Goal: Task Accomplishment & Management: Manage account settings

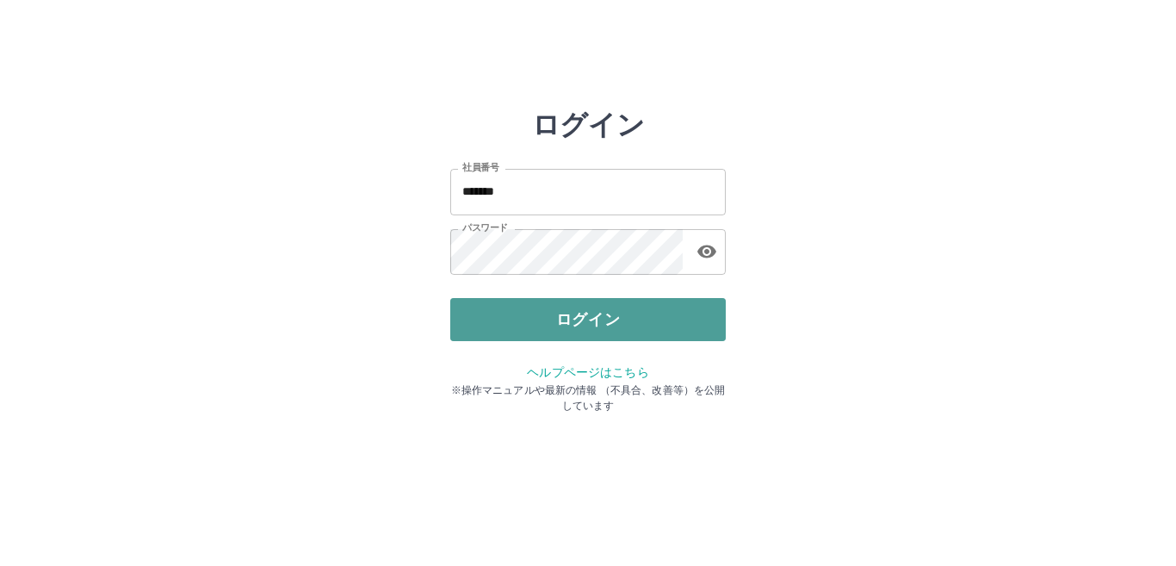
click at [513, 329] on button "ログイン" at bounding box center [588, 319] width 276 height 43
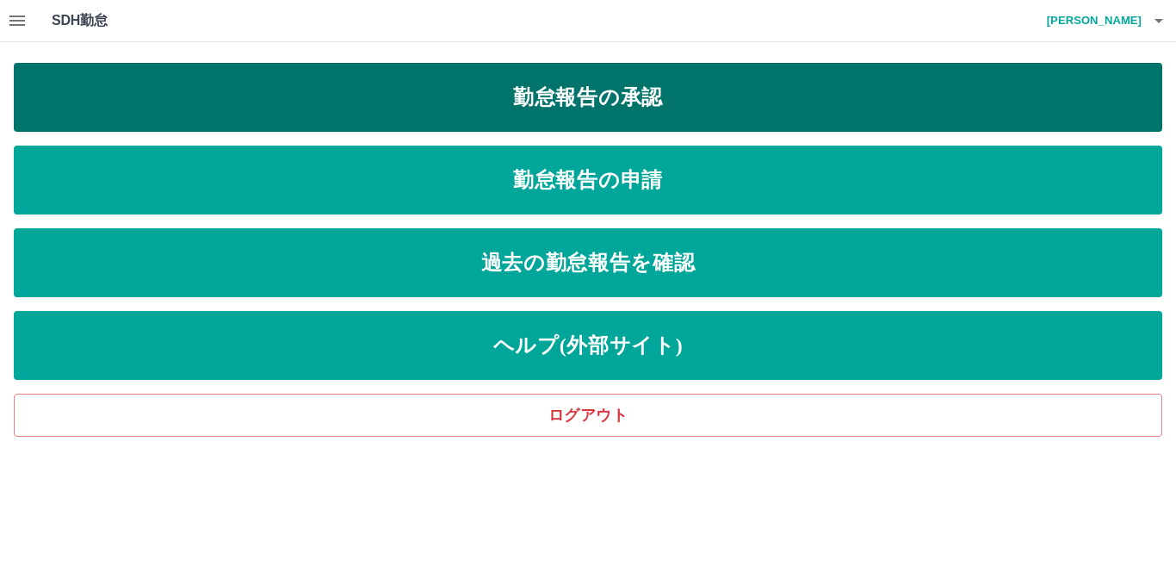
click at [724, 89] on link "勤怠報告の承認" at bounding box center [588, 97] width 1149 height 69
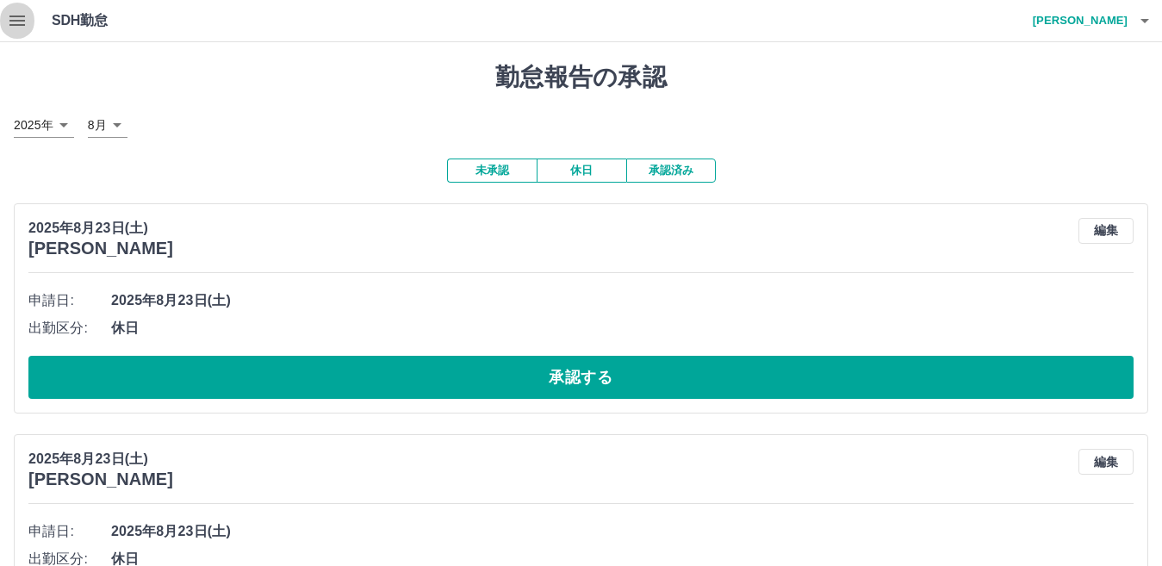
click at [15, 30] on icon "button" at bounding box center [17, 20] width 21 height 21
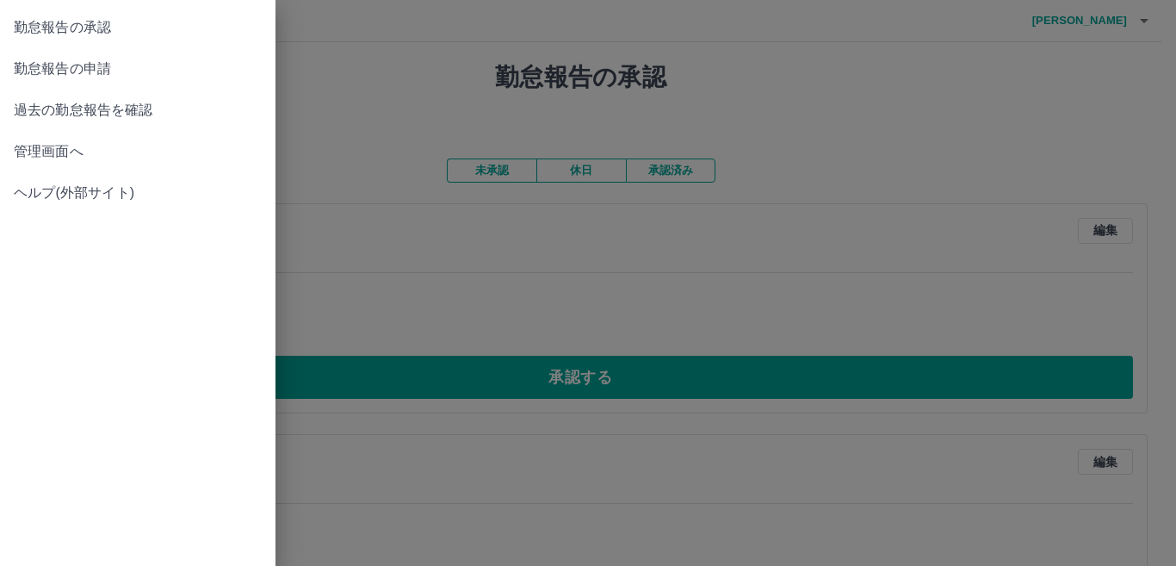
click at [79, 146] on span "管理画面へ" at bounding box center [138, 151] width 248 height 21
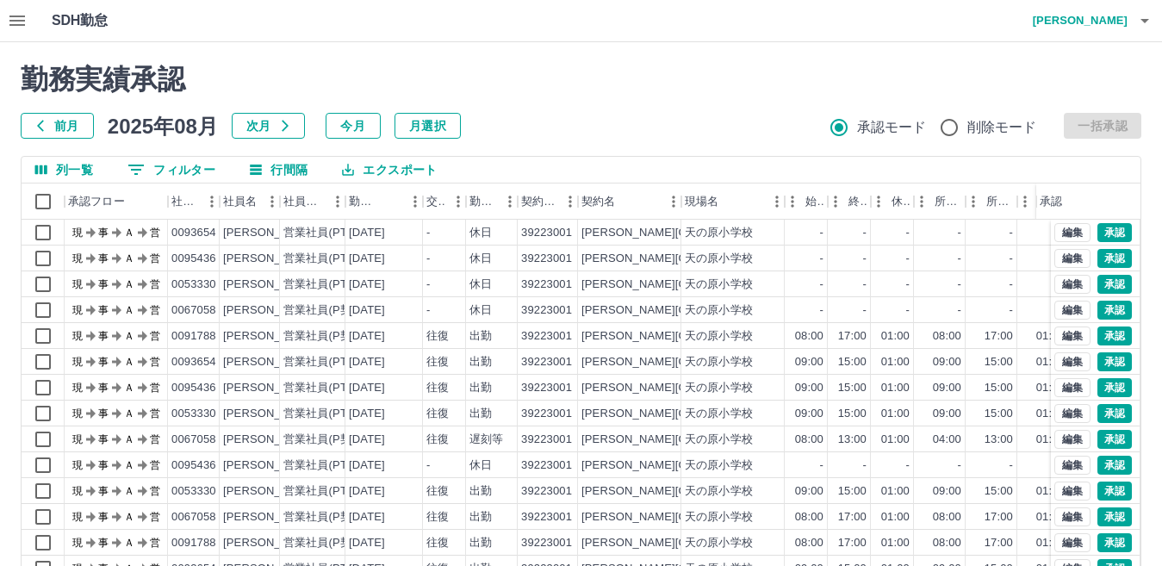
scroll to position [162, 0]
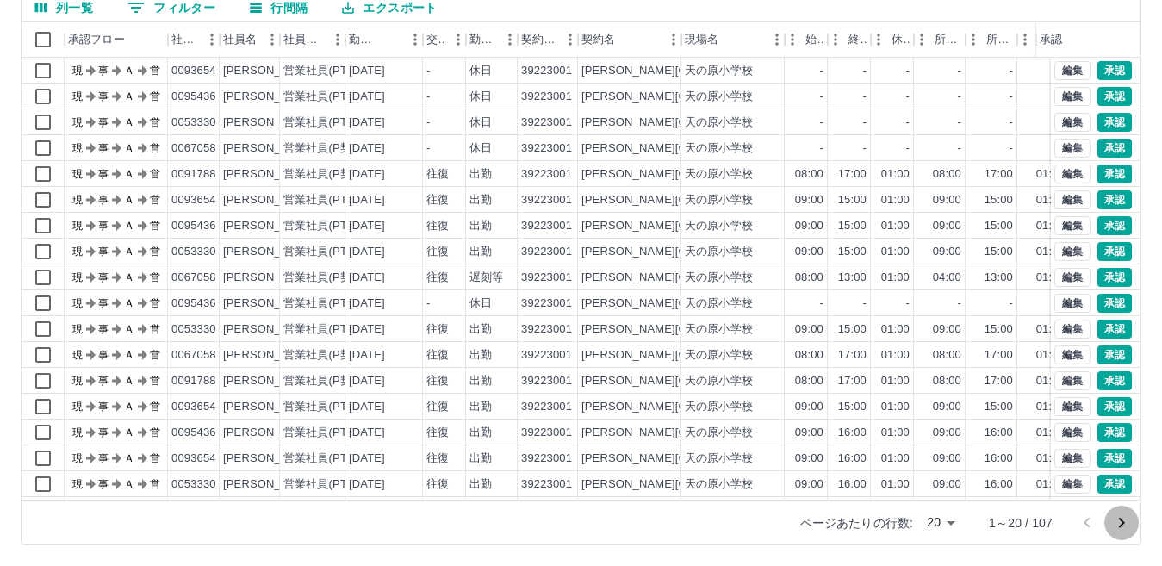
click at [1122, 515] on icon "次のページへ" at bounding box center [1121, 522] width 21 height 21
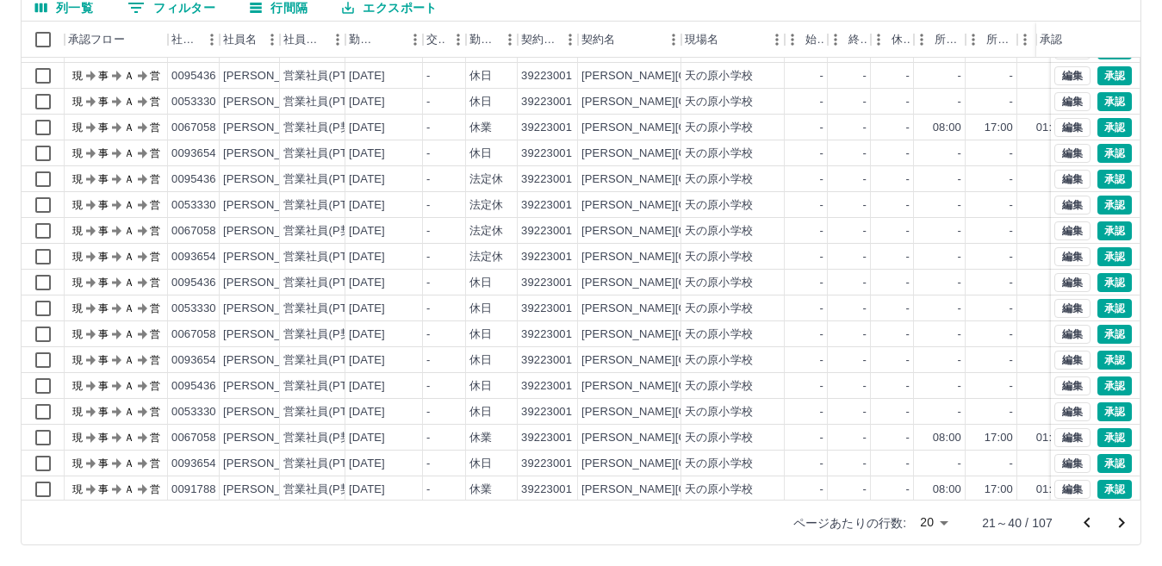
scroll to position [90, 0]
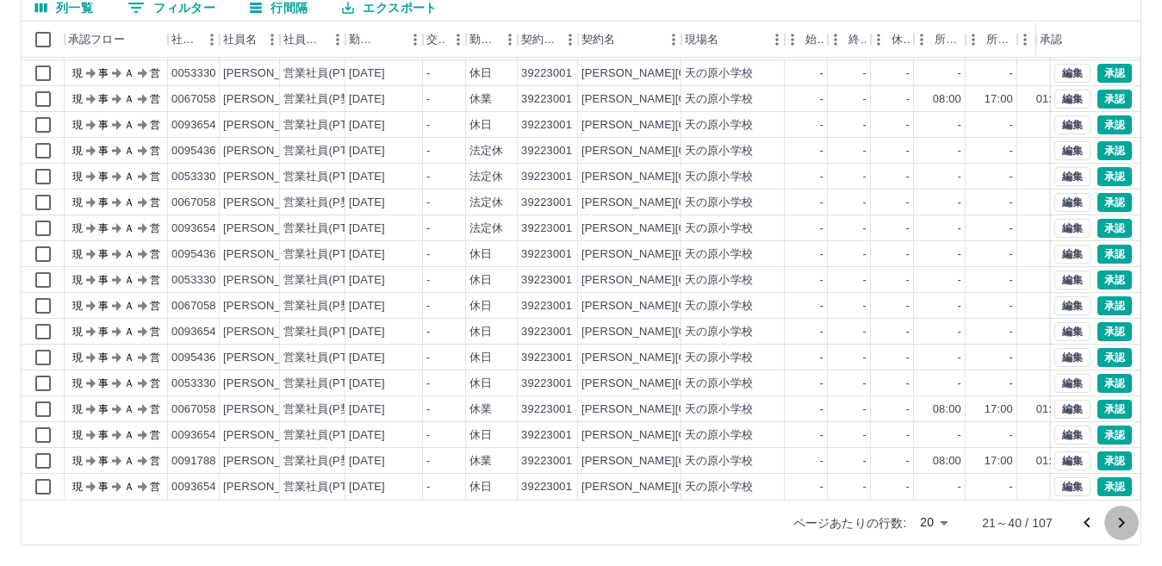
click at [1122, 524] on icon "次のページへ" at bounding box center [1122, 523] width 6 height 10
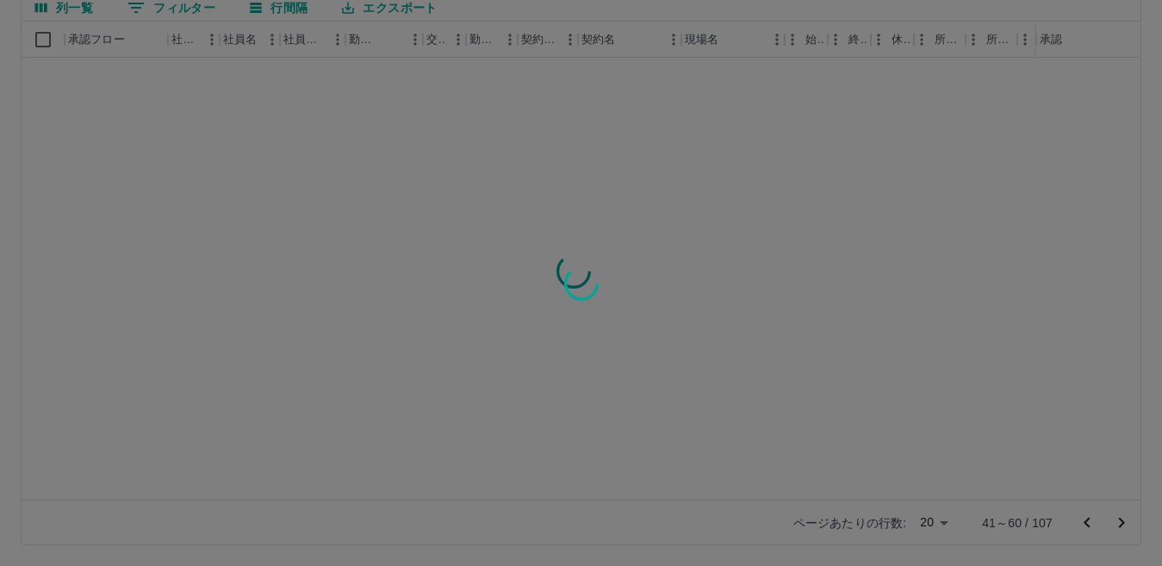
scroll to position [0, 0]
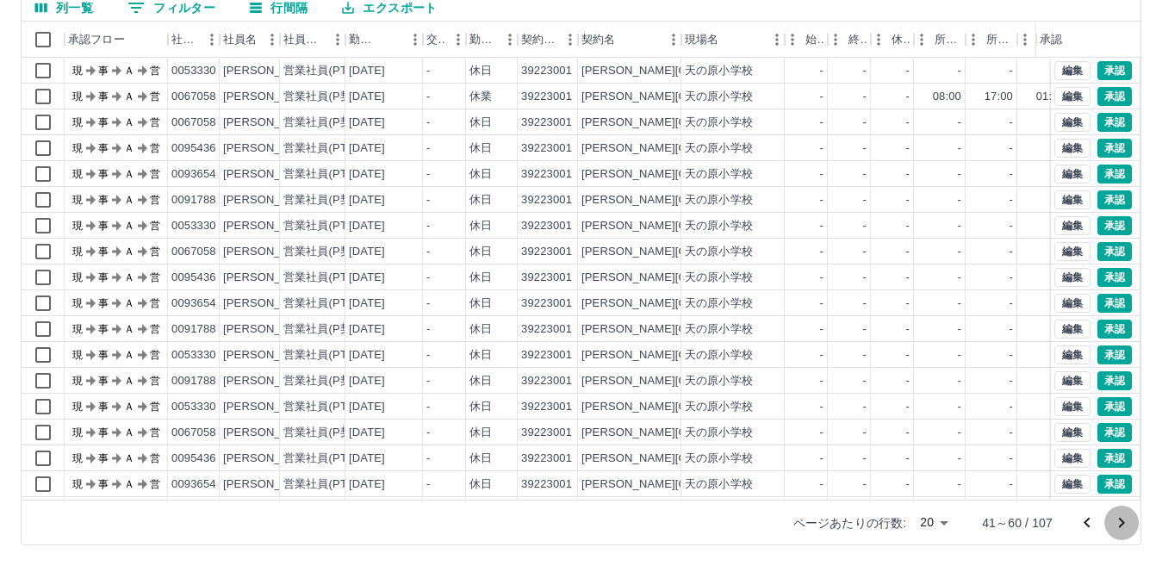
click at [1121, 520] on icon "次のページへ" at bounding box center [1122, 523] width 6 height 10
click at [1117, 518] on icon "次のページへ" at bounding box center [1121, 522] width 21 height 21
click at [1125, 522] on icon "次のページへ" at bounding box center [1121, 522] width 21 height 21
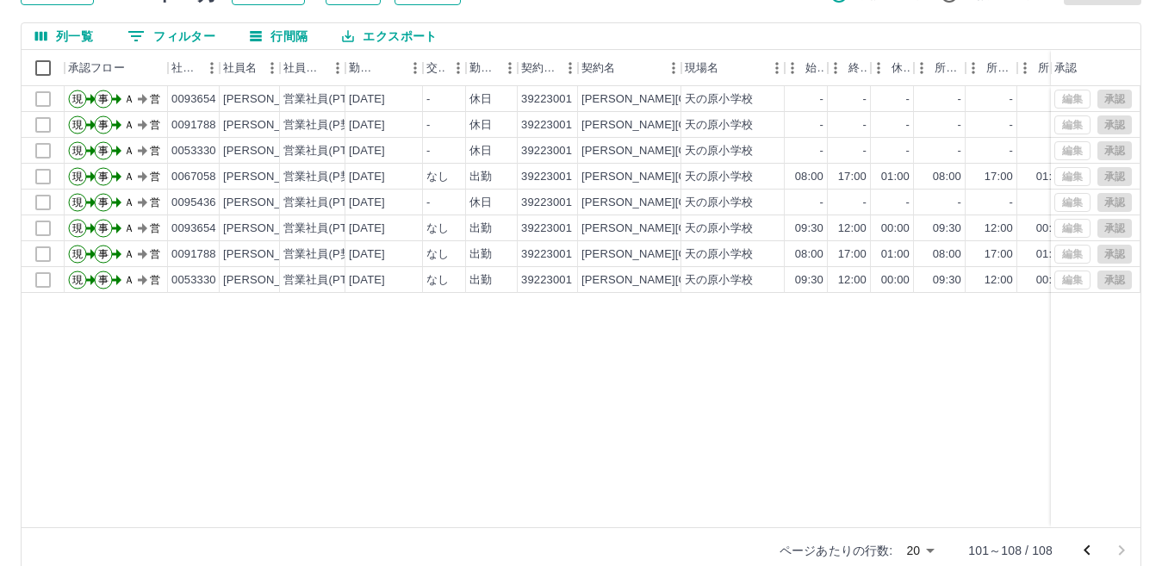
scroll to position [162, 0]
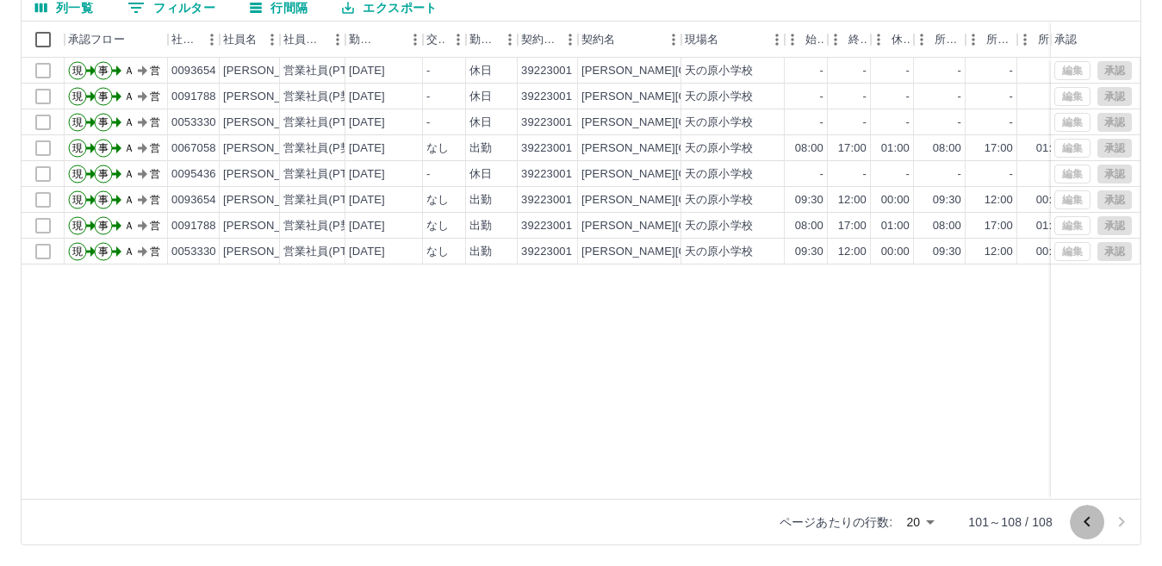
click at [1087, 522] on icon "前のページへ" at bounding box center [1087, 522] width 21 height 21
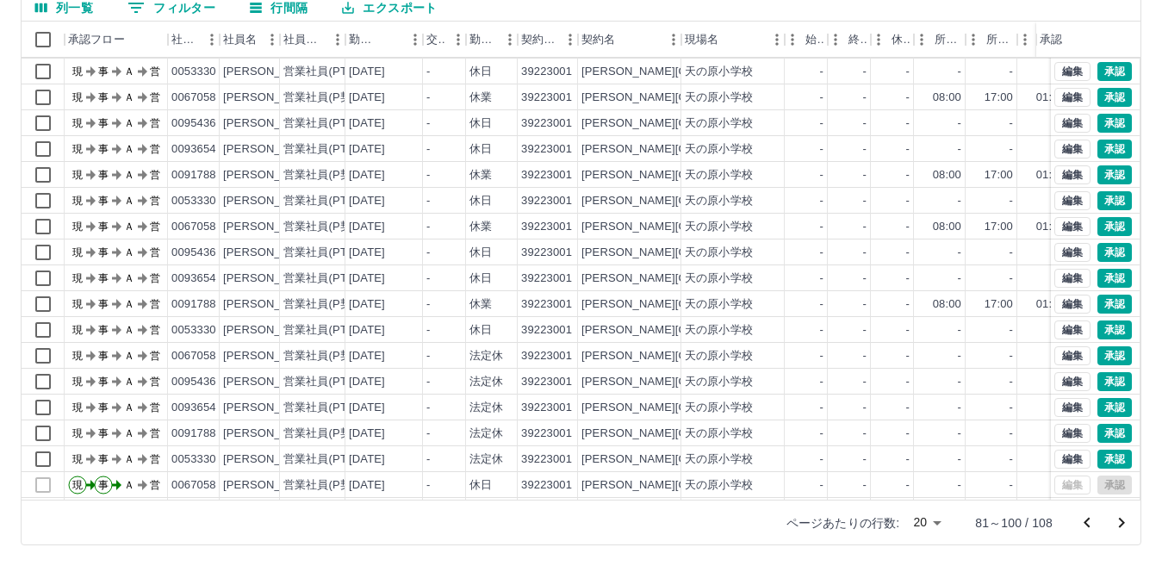
scroll to position [90, 0]
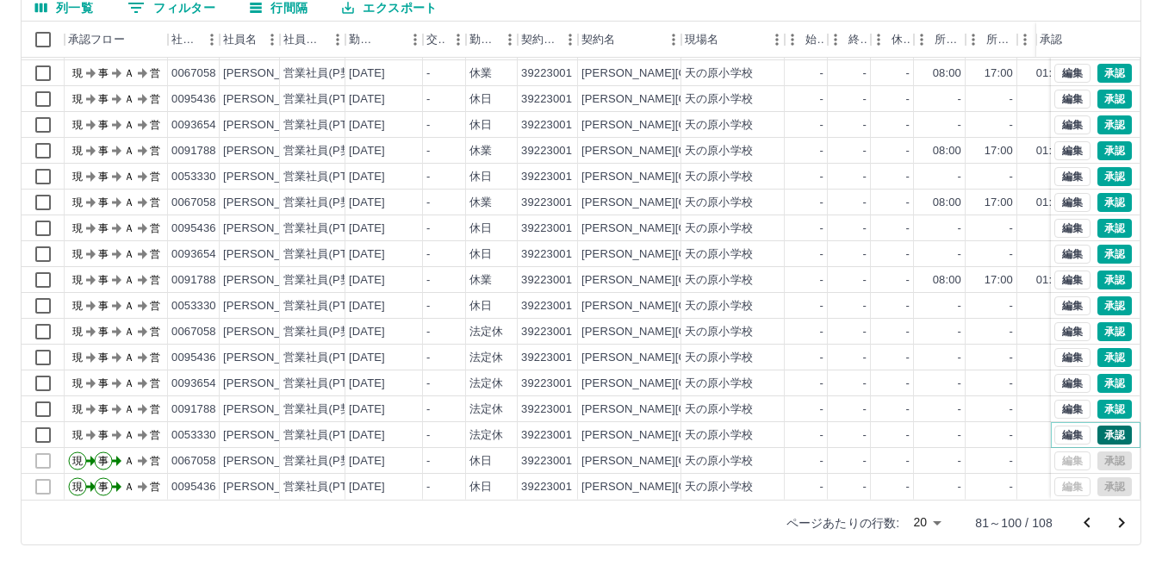
click at [1098, 425] on button "承認" at bounding box center [1114, 434] width 34 height 19
click at [1100, 400] on button "承認" at bounding box center [1114, 409] width 34 height 19
click at [1101, 364] on div "勤務実績承認 前月 2025年08月 次月 今月 月選択 承認モード 削除モード 一括承認 列一覧 0 フィルター 行間隔 エクスポート 承認フロー 社員番号…" at bounding box center [581, 223] width 1162 height 686
click at [1104, 348] on button "承認" at bounding box center [1114, 357] width 34 height 19
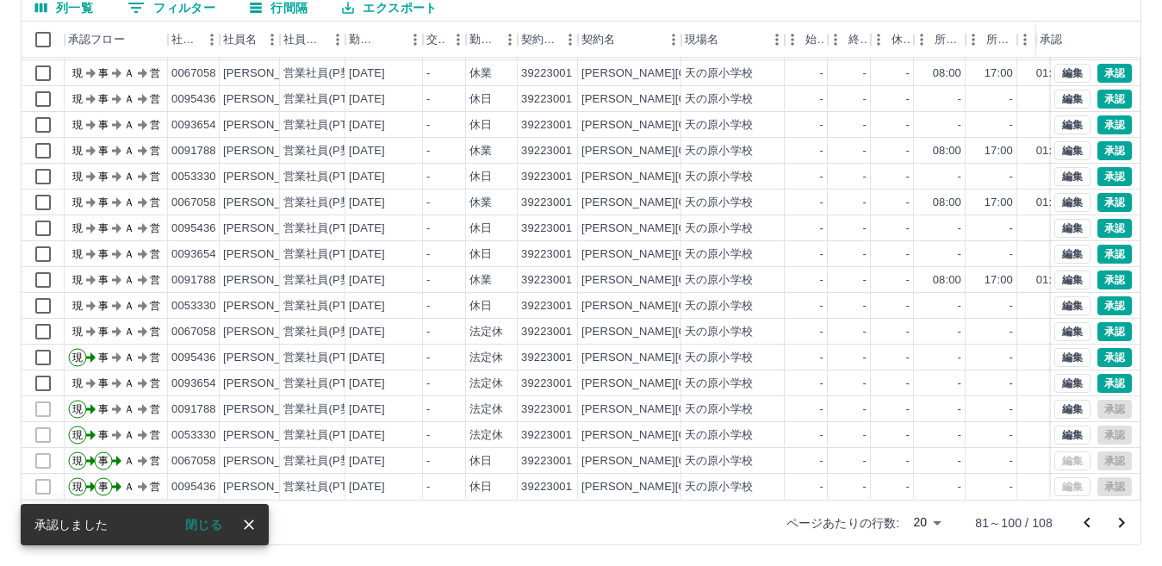
click at [1102, 314] on div at bounding box center [581, 283] width 1162 height 566
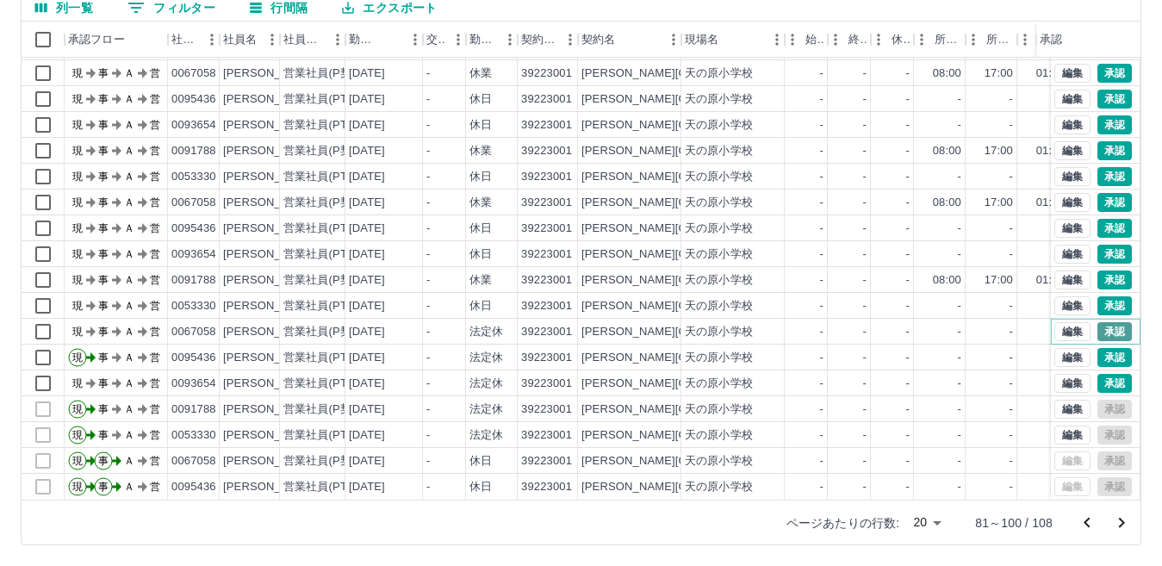
click at [1101, 322] on button "承認" at bounding box center [1114, 331] width 34 height 19
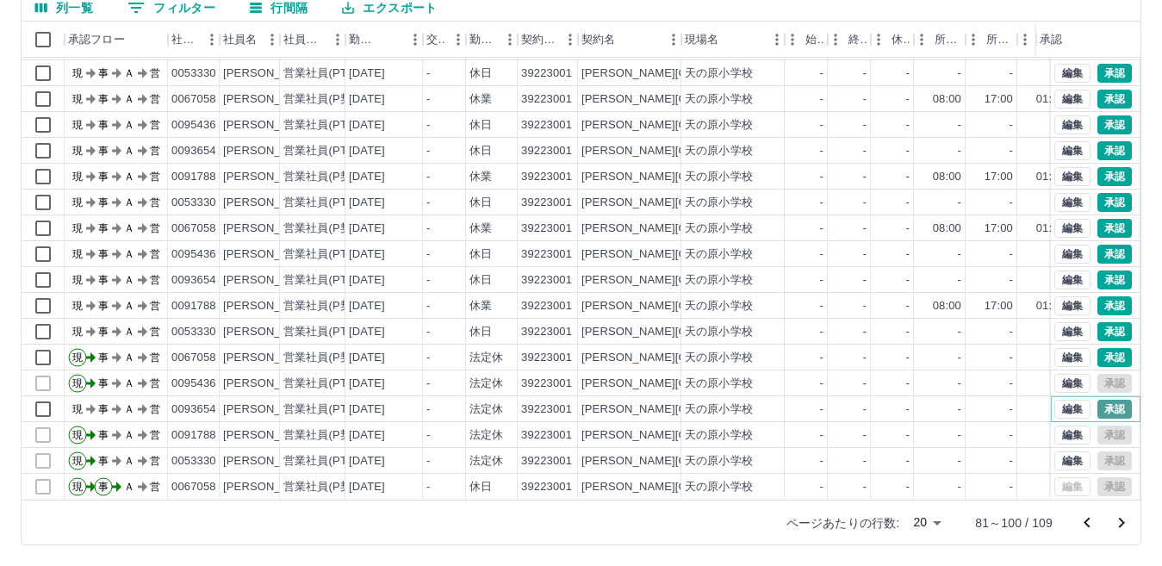
click at [1102, 400] on button "承認" at bounding box center [1114, 409] width 34 height 19
click at [1107, 322] on button "承認" at bounding box center [1114, 331] width 34 height 19
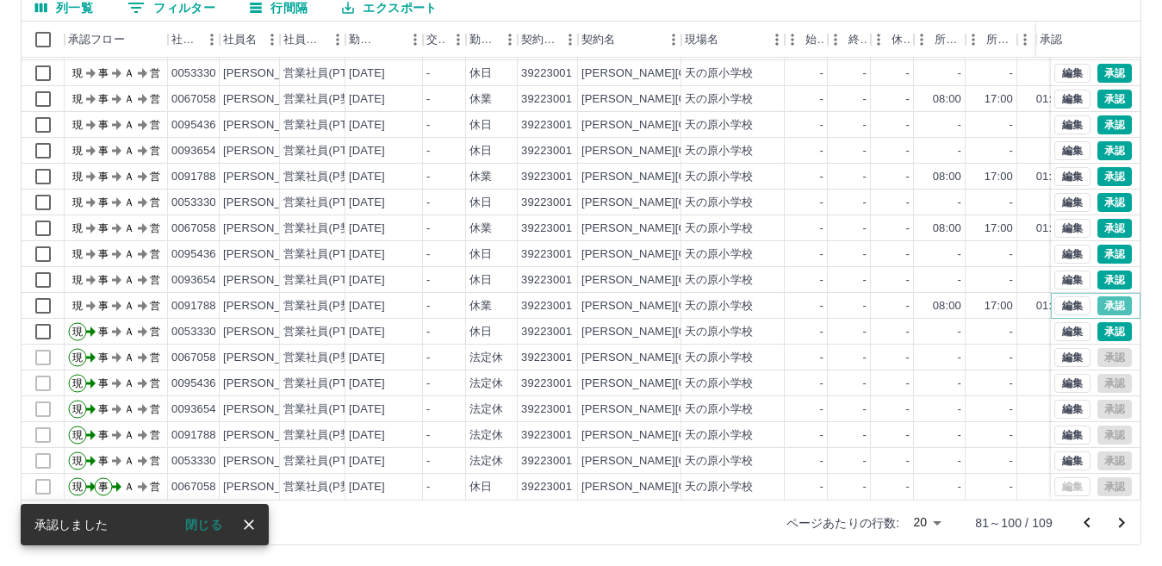
click at [1108, 296] on button "承認" at bounding box center [1114, 305] width 34 height 19
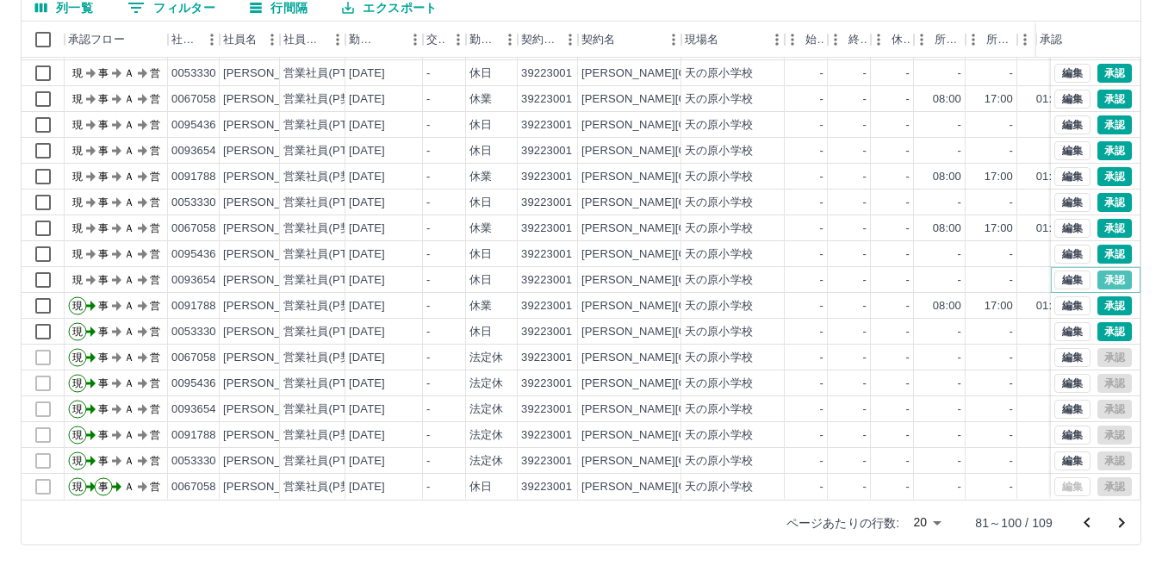
click at [1098, 270] on button "承認" at bounding box center [1114, 279] width 34 height 19
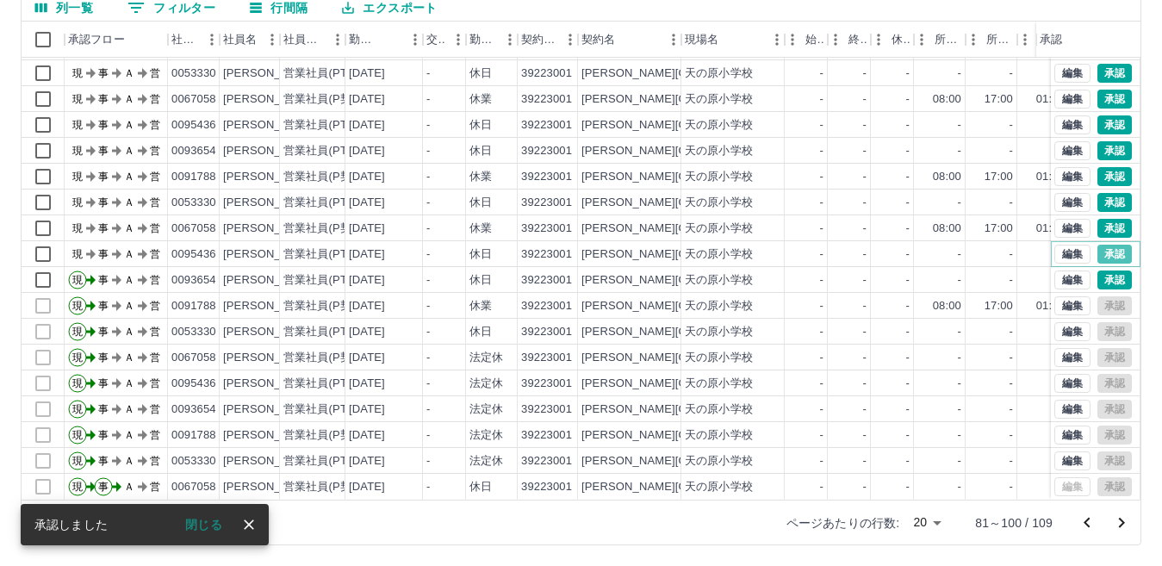
click at [1098, 245] on button "承認" at bounding box center [1114, 254] width 34 height 19
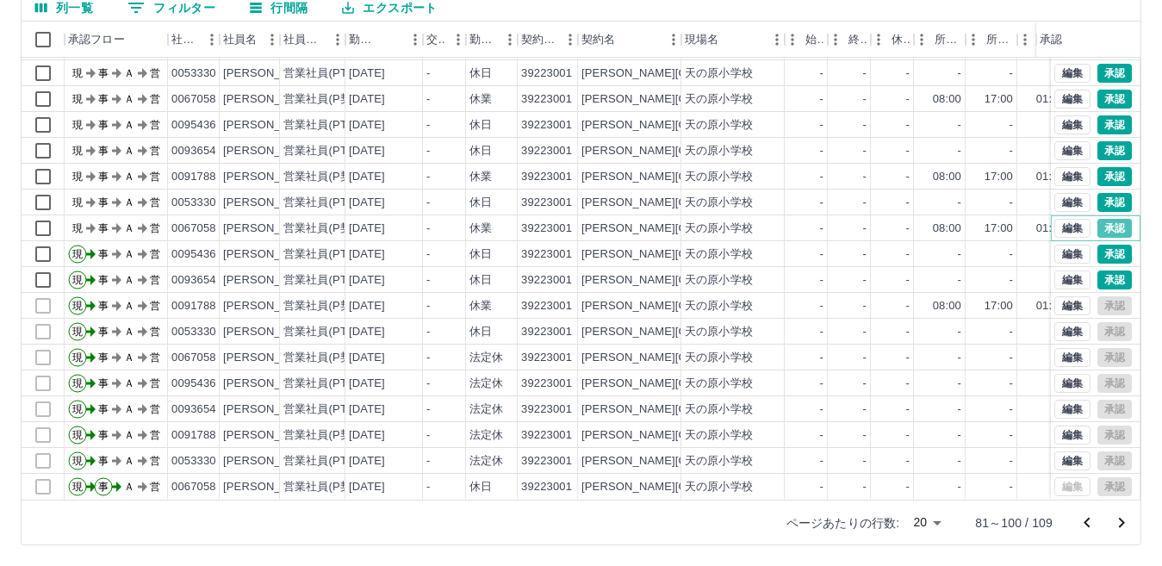
click at [1104, 219] on button "承認" at bounding box center [1114, 228] width 34 height 19
click at [1101, 193] on button "承認" at bounding box center [1114, 202] width 34 height 19
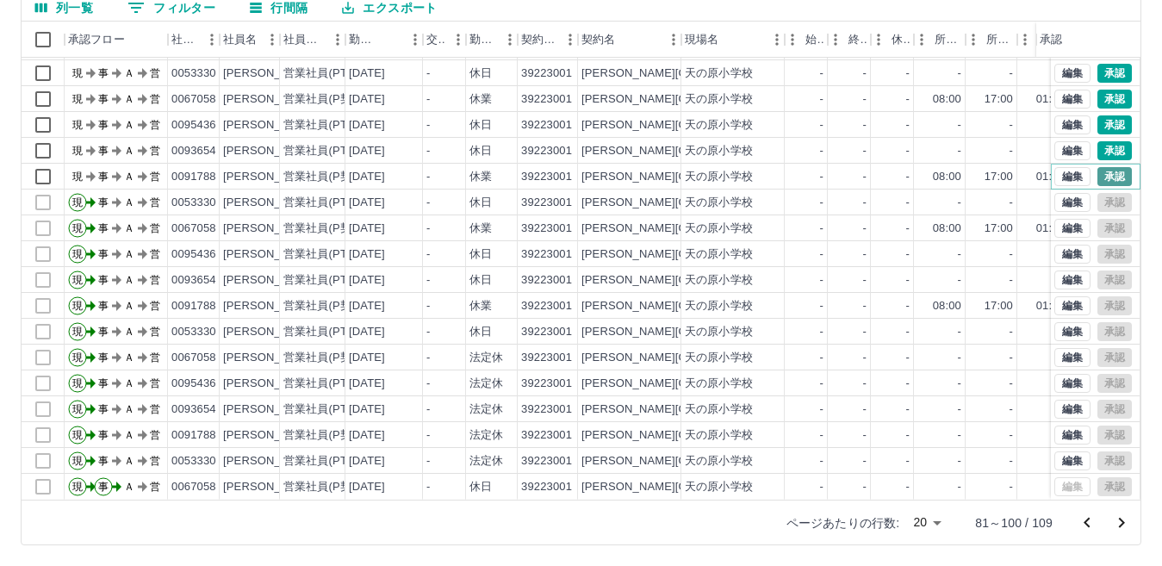
click at [1105, 167] on button "承認" at bounding box center [1114, 176] width 34 height 19
click at [1102, 141] on button "承認" at bounding box center [1114, 150] width 34 height 19
click at [1102, 115] on button "承認" at bounding box center [1114, 124] width 34 height 19
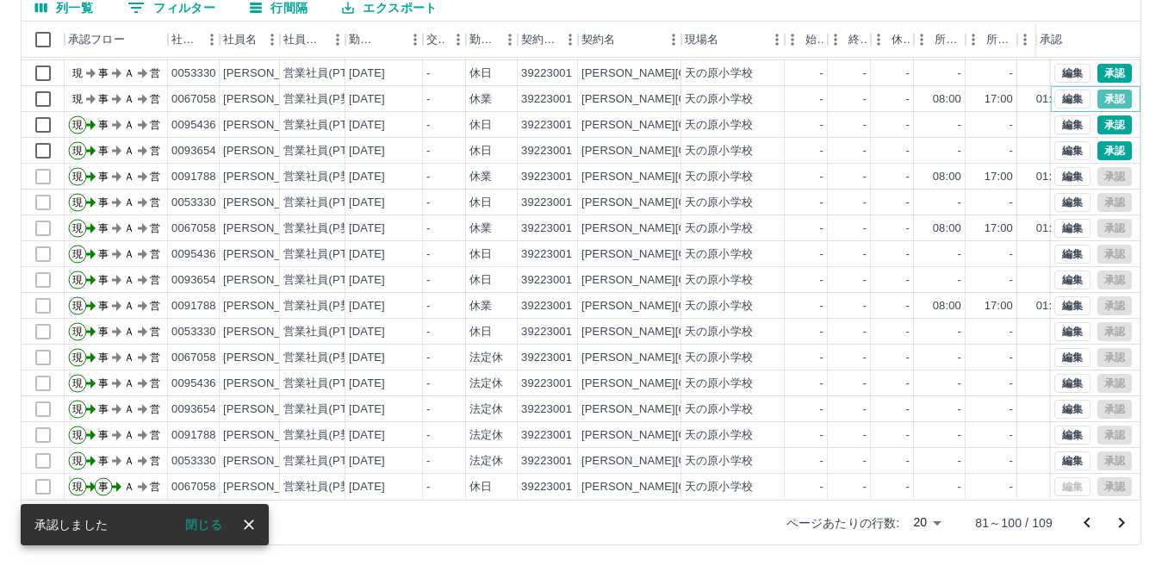
click at [1105, 90] on button "承認" at bounding box center [1114, 99] width 34 height 19
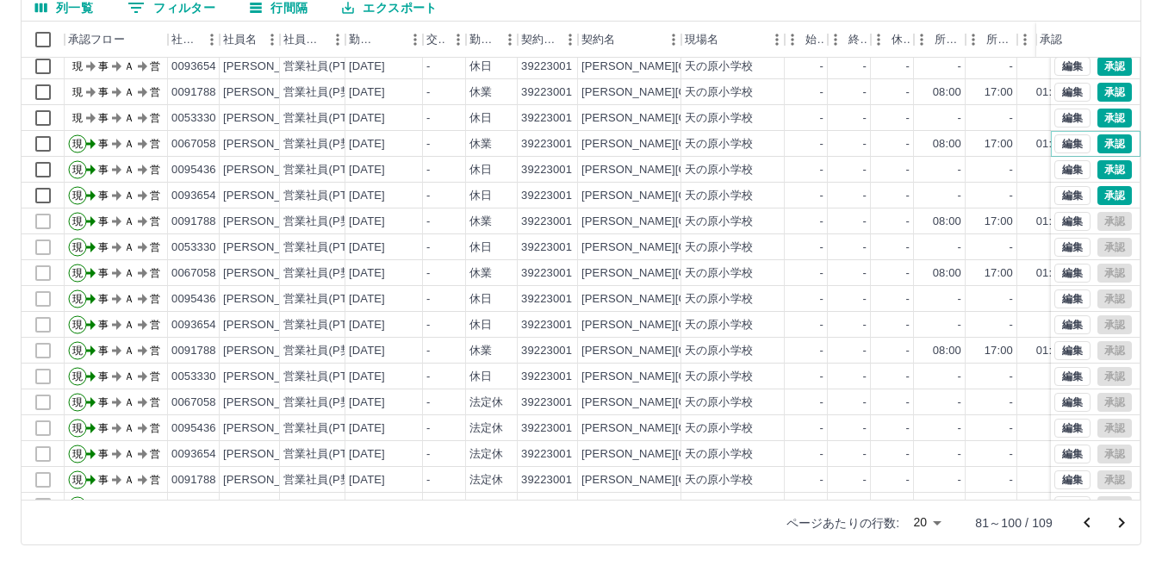
scroll to position [3, 0]
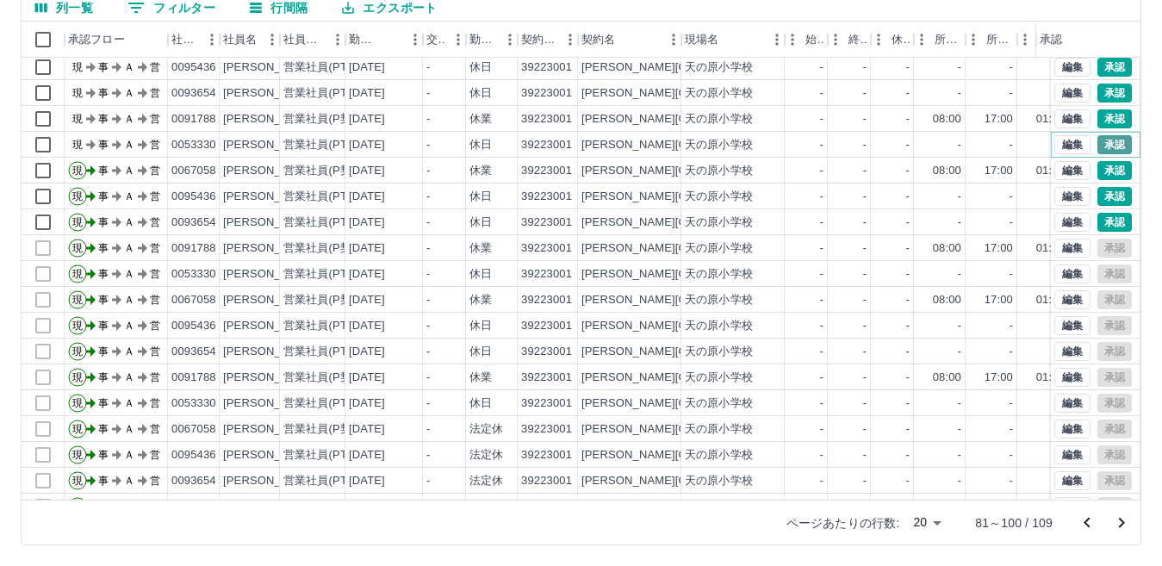
click at [1097, 139] on button "承認" at bounding box center [1114, 144] width 34 height 19
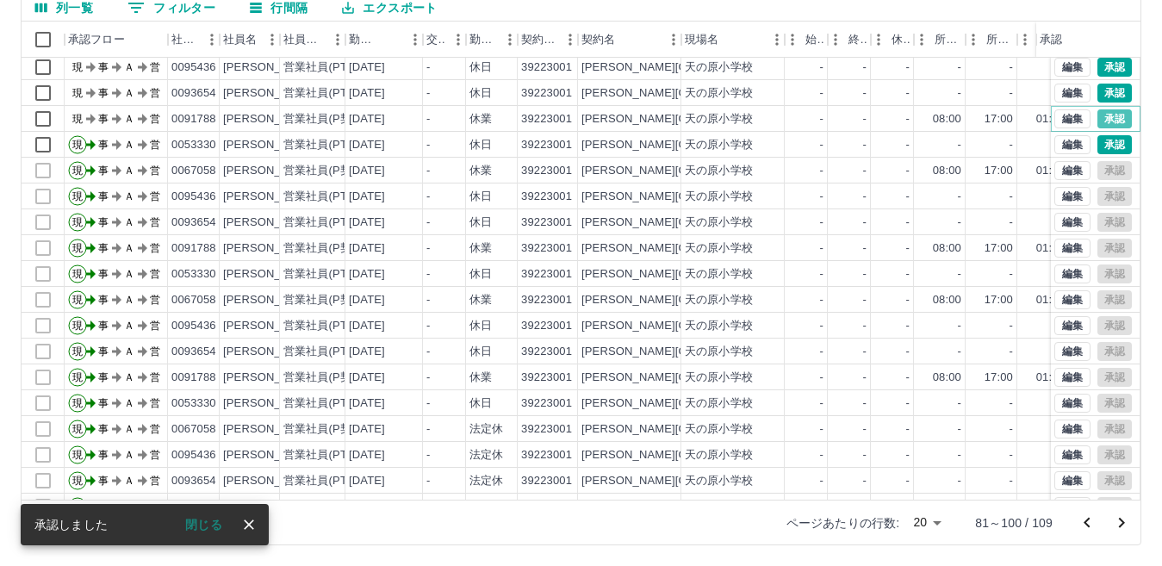
click at [1097, 117] on button "承認" at bounding box center [1114, 118] width 34 height 19
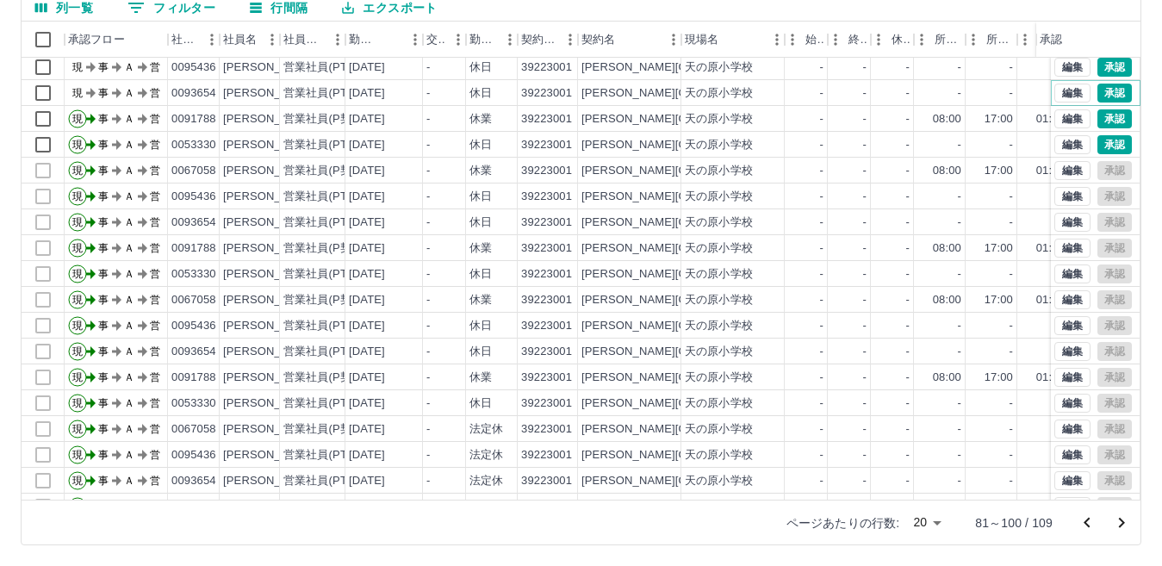
click at [1097, 91] on button "承認" at bounding box center [1114, 93] width 34 height 19
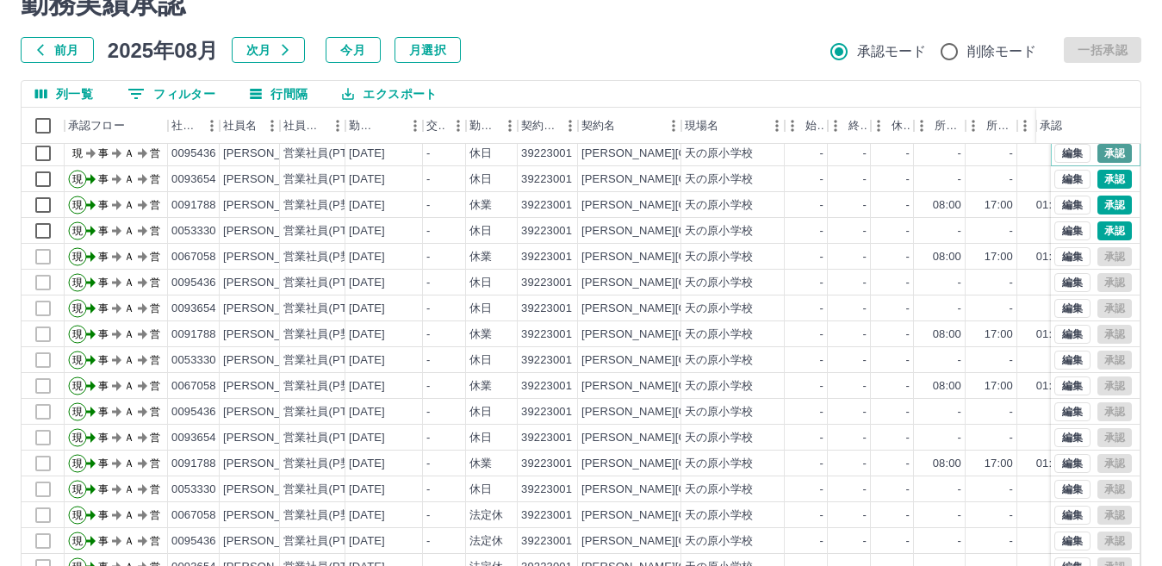
click at [1101, 155] on button "承認" at bounding box center [1114, 153] width 34 height 19
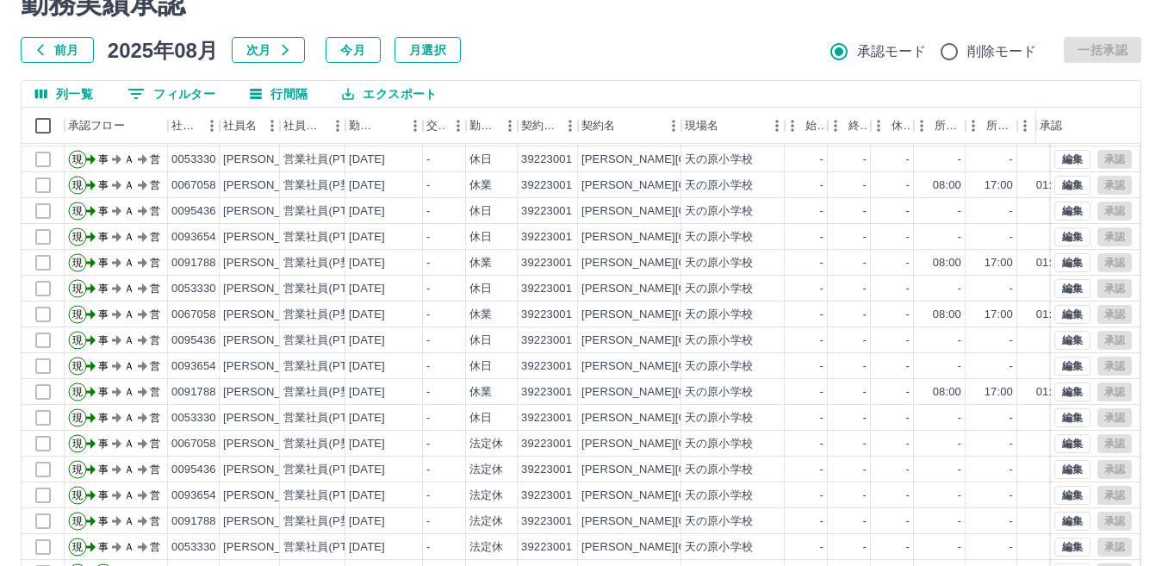
scroll to position [162, 0]
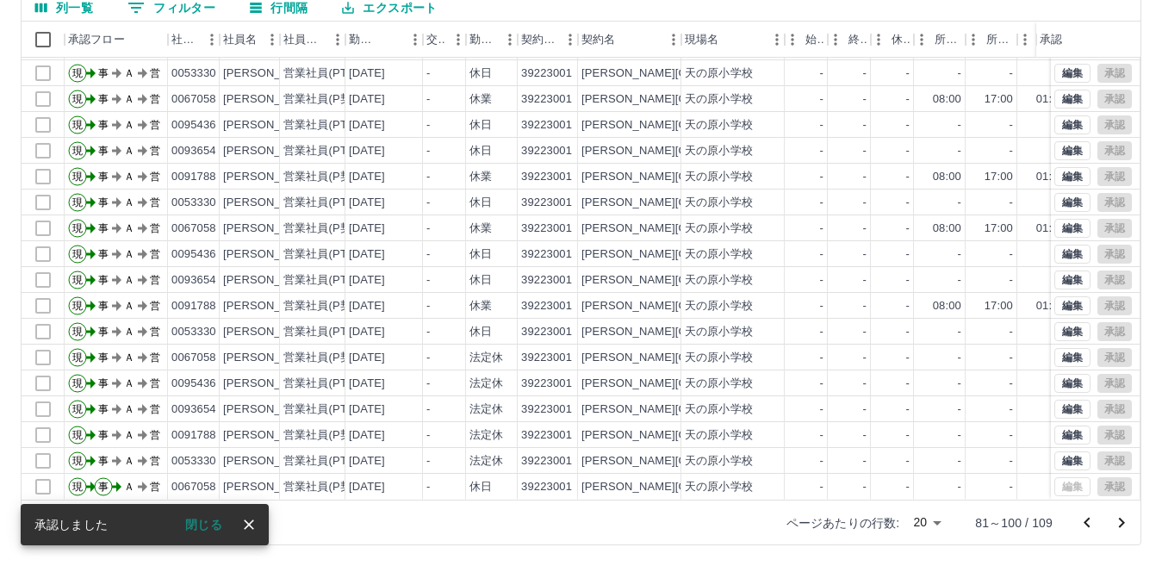
click at [1087, 523] on icon "前のページへ" at bounding box center [1087, 522] width 21 height 21
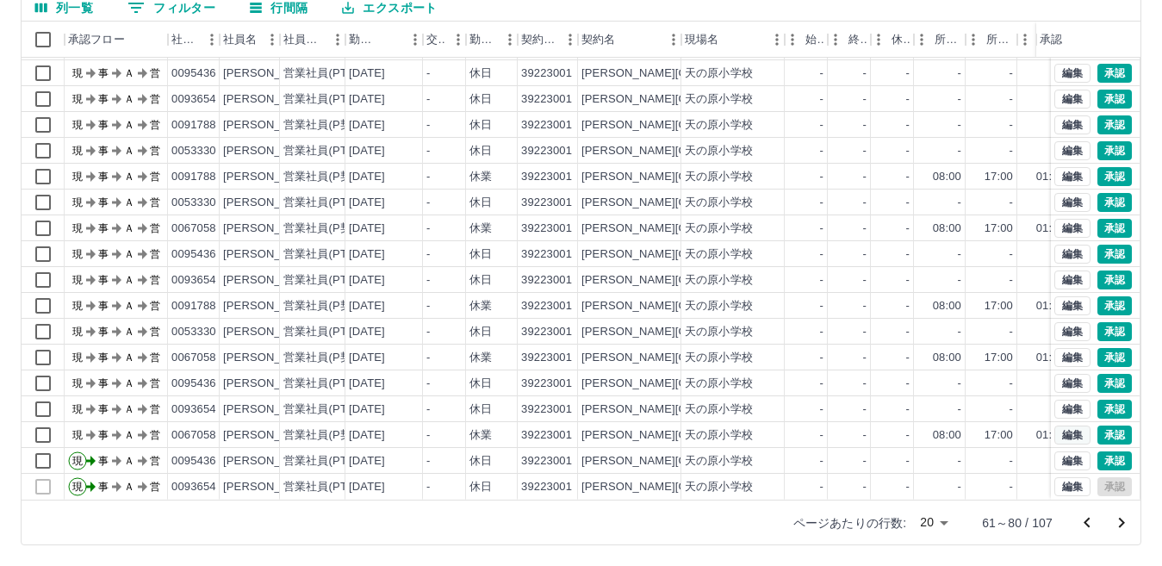
scroll to position [90, 0]
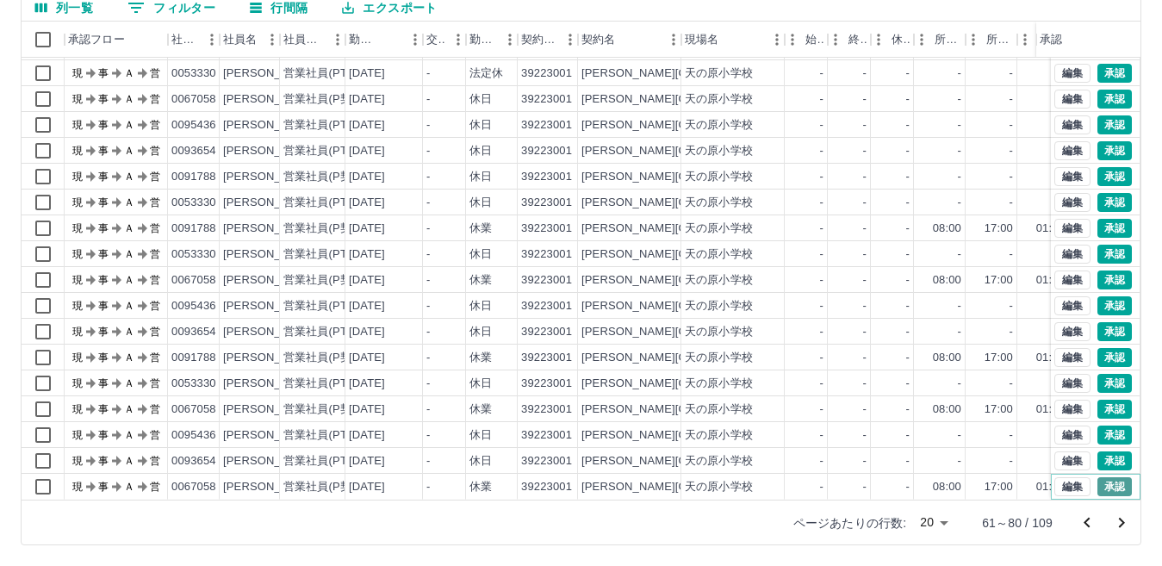
click at [1102, 477] on button "承認" at bounding box center [1114, 486] width 34 height 19
click at [1101, 451] on button "承認" at bounding box center [1114, 460] width 34 height 19
click at [1100, 425] on button "承認" at bounding box center [1114, 434] width 34 height 19
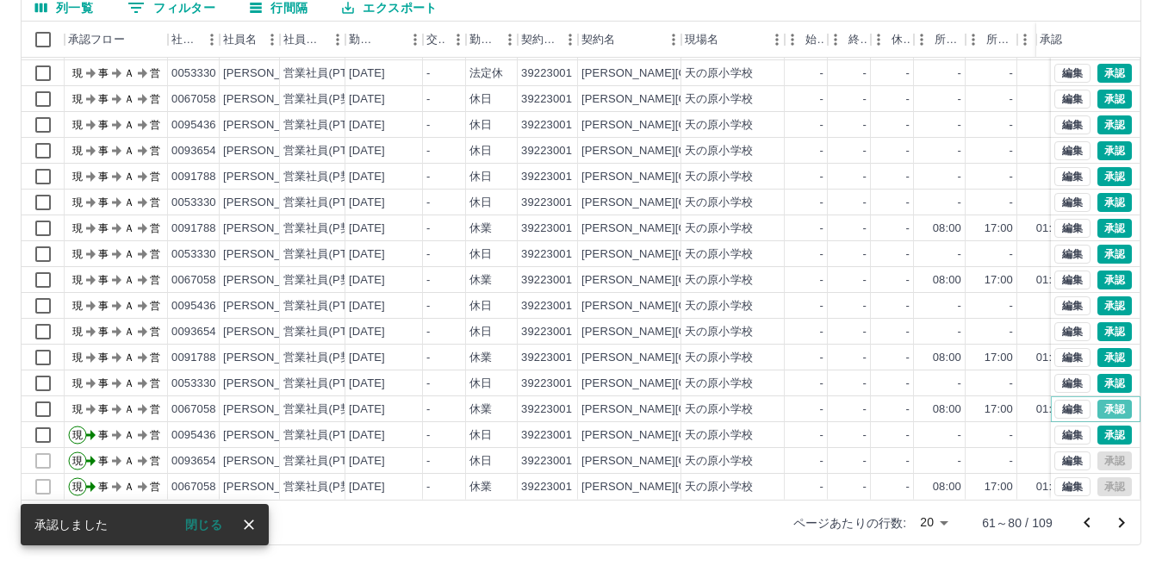
click at [1103, 400] on button "承認" at bounding box center [1114, 409] width 34 height 19
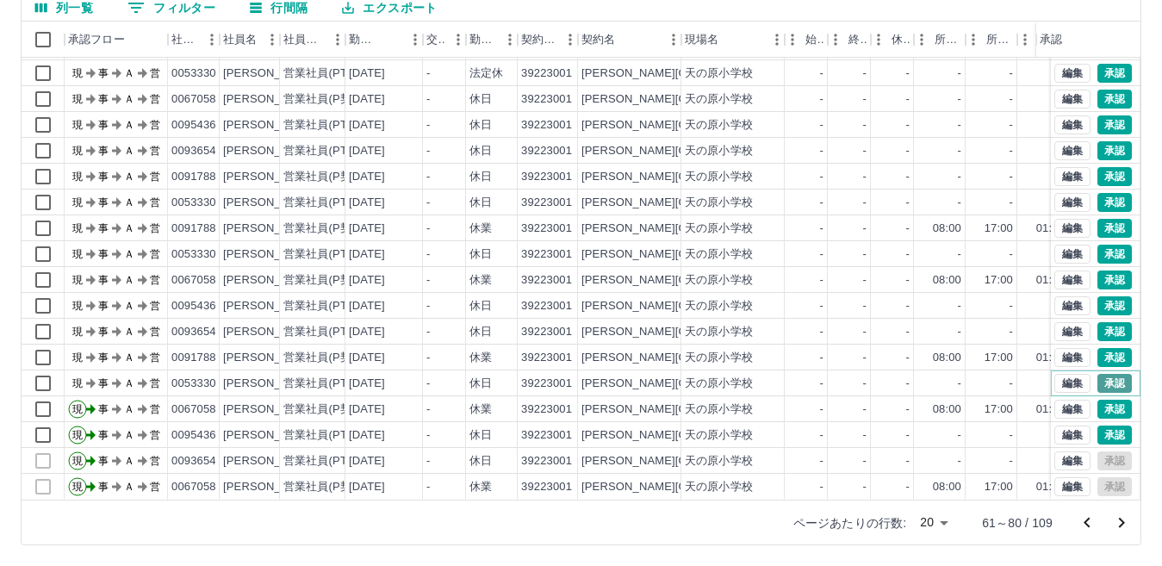
click at [1101, 374] on button "承認" at bounding box center [1114, 383] width 34 height 19
click at [1099, 341] on div "勤務実績承認 前月 2025年08月 次月 今月 月選択 承認モード 削除モード 一括承認 列一覧 0 フィルター 行間隔 エクスポート 承認フロー 社員番号…" at bounding box center [581, 223] width 1162 height 686
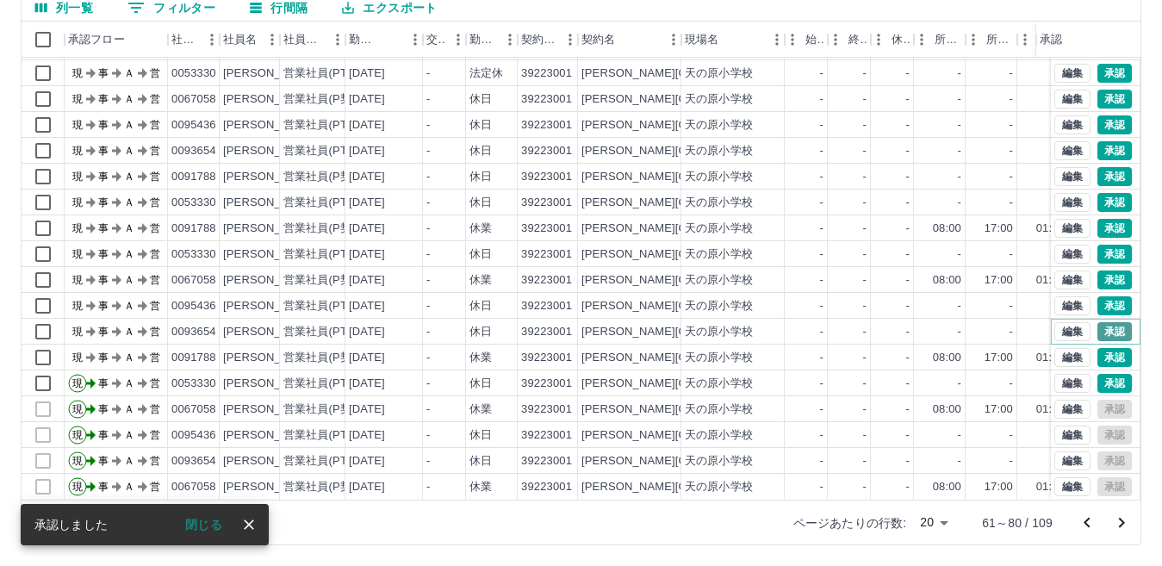
click at [1098, 322] on button "承認" at bounding box center [1114, 331] width 34 height 19
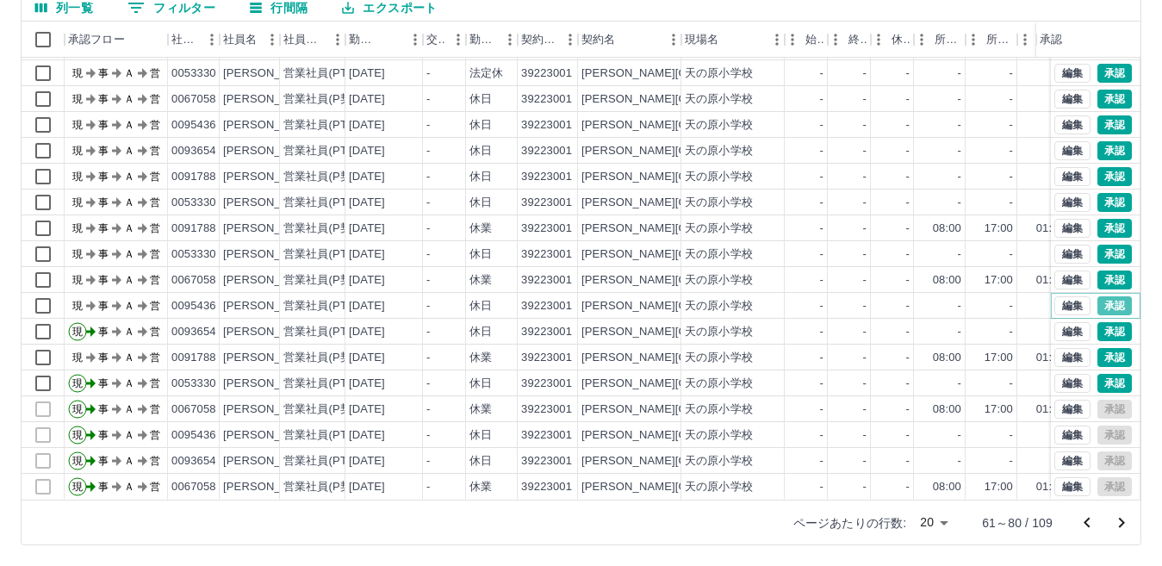
click at [1105, 296] on button "承認" at bounding box center [1114, 305] width 34 height 19
click at [1102, 270] on button "承認" at bounding box center [1114, 279] width 34 height 19
click at [1098, 245] on button "承認" at bounding box center [1114, 254] width 34 height 19
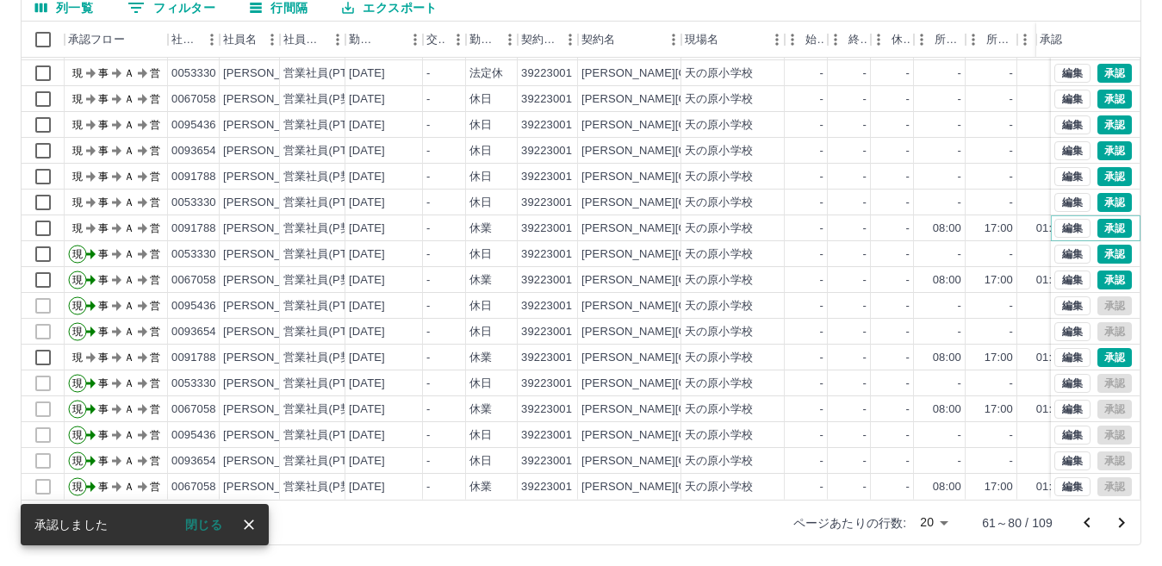
click at [1103, 219] on button "承認" at bounding box center [1114, 228] width 34 height 19
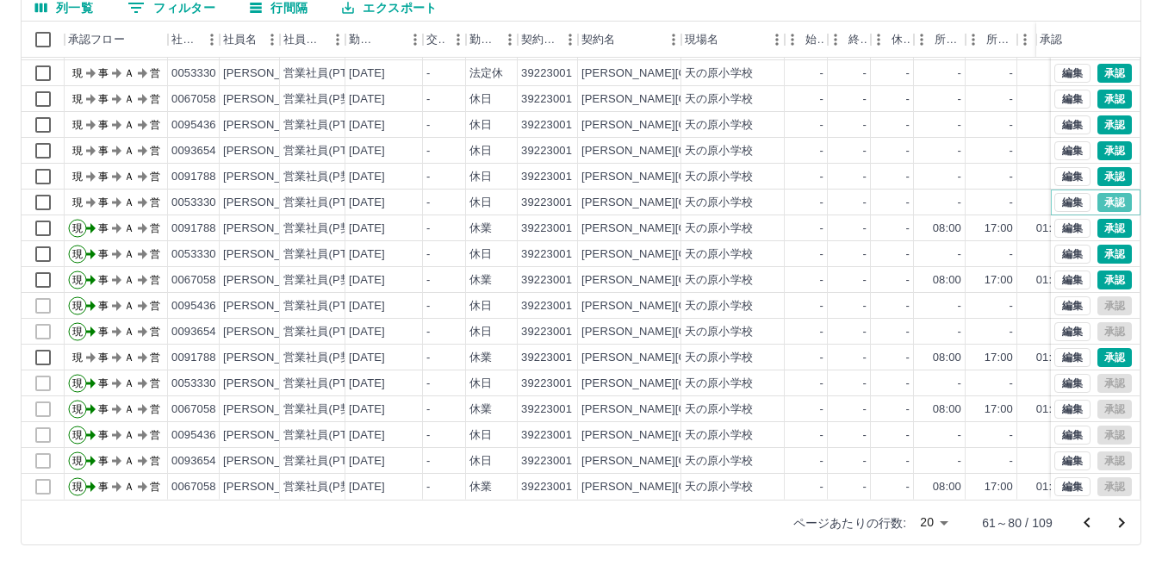
click at [1098, 193] on button "承認" at bounding box center [1114, 202] width 34 height 19
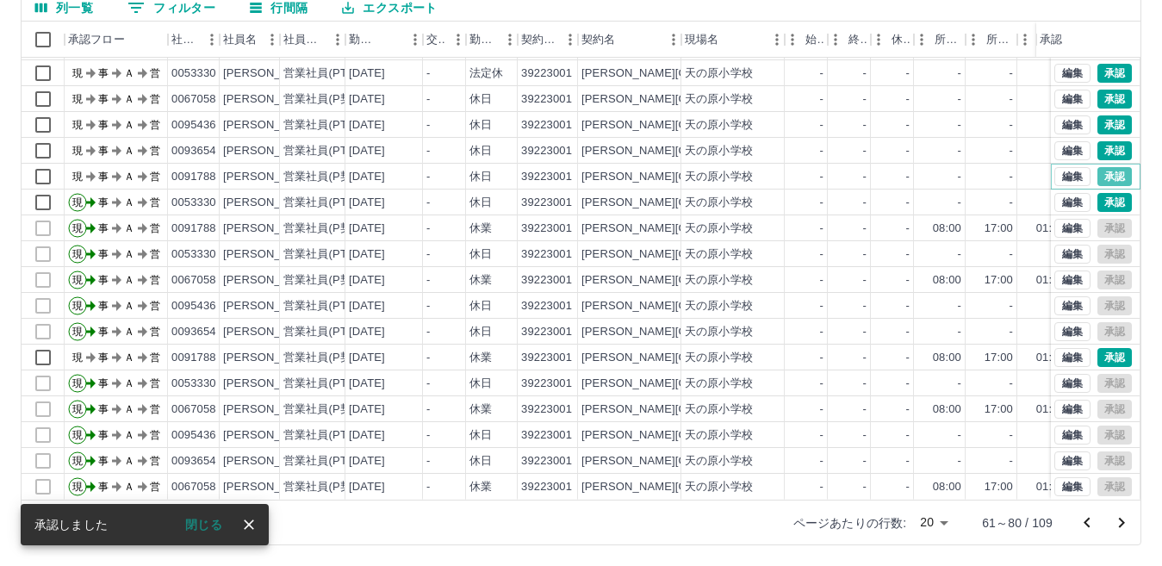
click at [1100, 167] on button "承認" at bounding box center [1114, 176] width 34 height 19
click at [1100, 136] on div at bounding box center [581, 283] width 1162 height 566
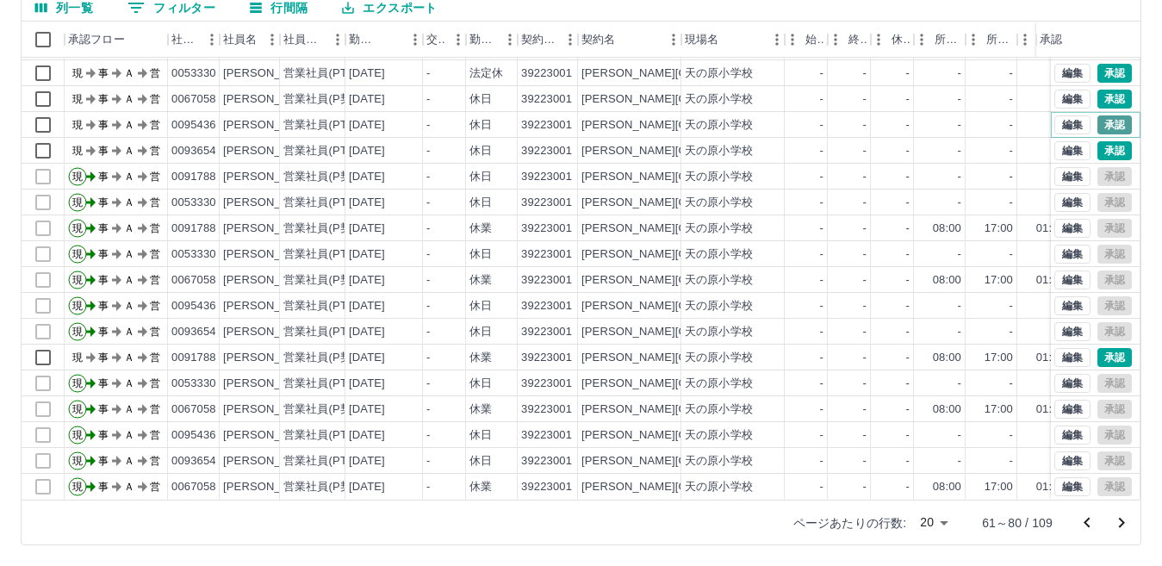
click at [1097, 115] on button "承認" at bounding box center [1114, 124] width 34 height 19
click at [1097, 141] on button "承認" at bounding box center [1114, 150] width 34 height 19
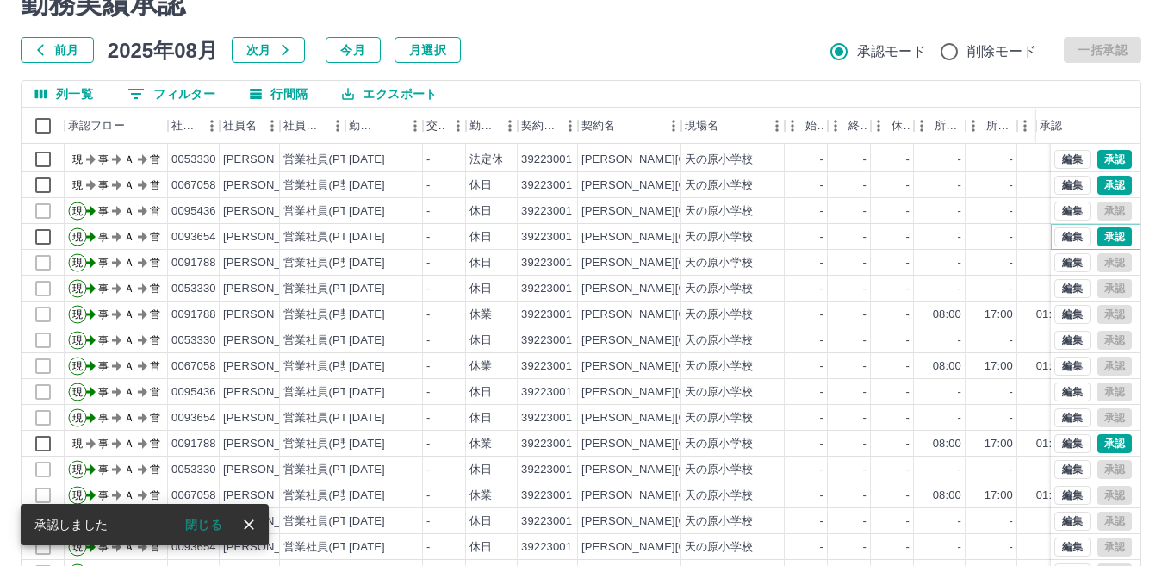
scroll to position [3, 0]
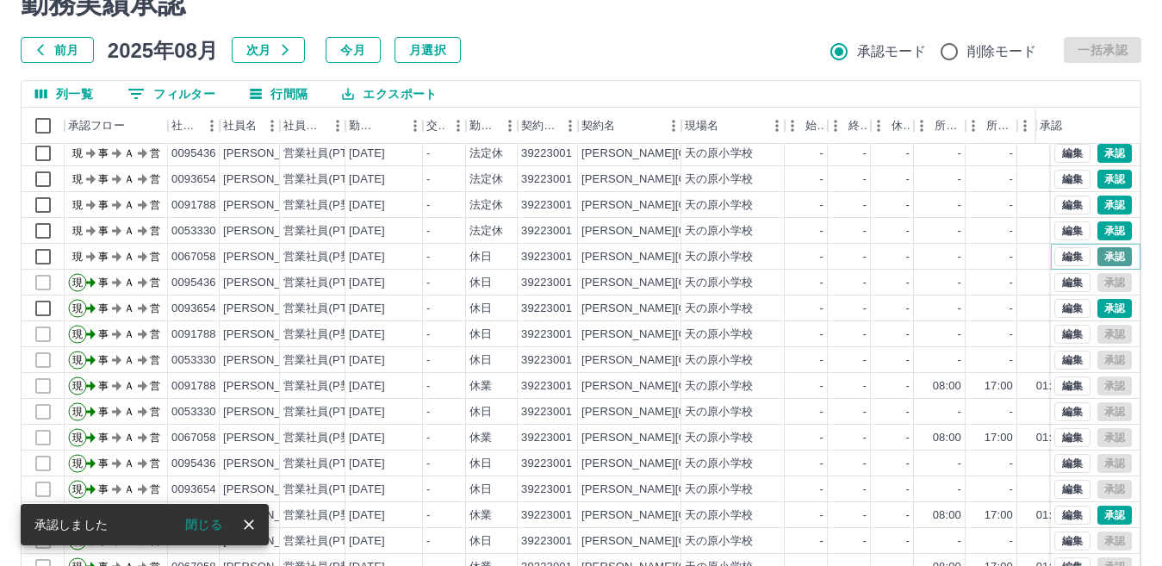
click at [1097, 264] on button "承認" at bounding box center [1114, 256] width 34 height 19
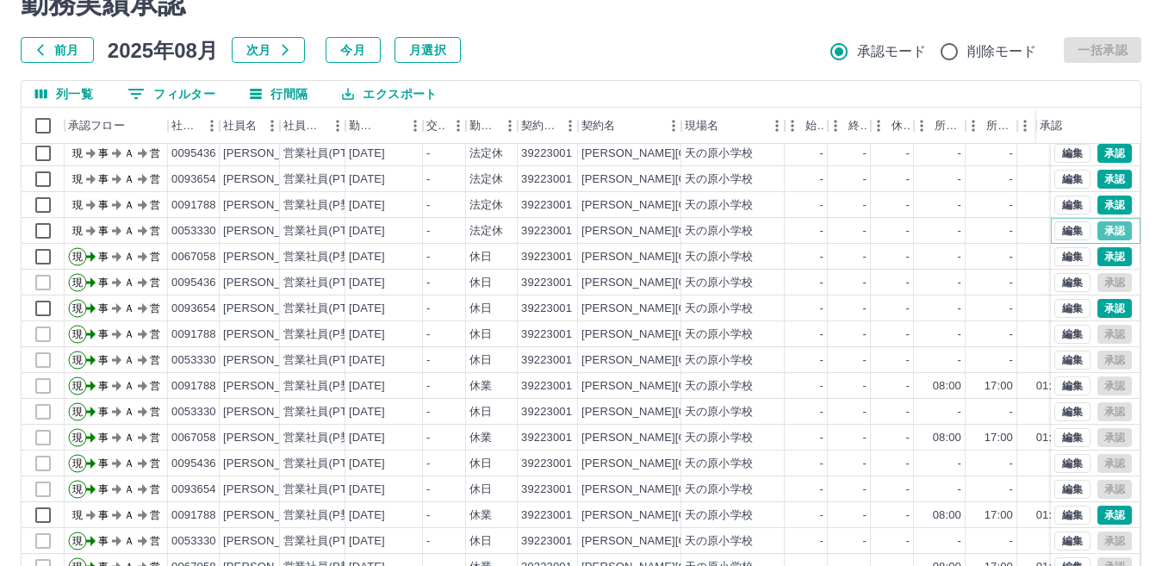
click at [1100, 222] on button "承認" at bounding box center [1114, 230] width 34 height 19
click at [1102, 204] on button "承認" at bounding box center [1114, 204] width 34 height 19
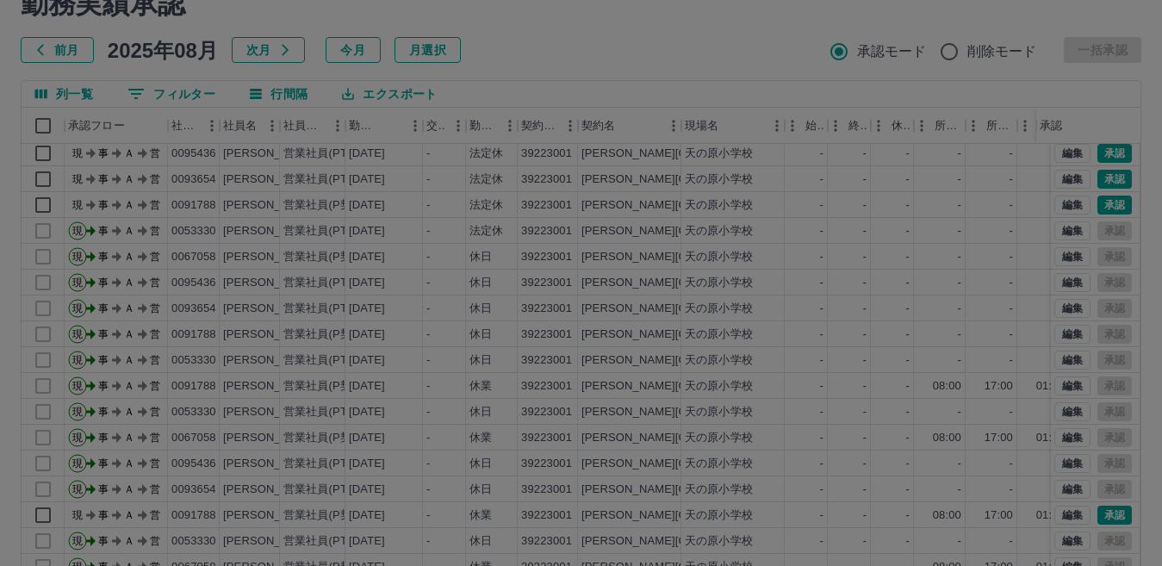
click at [1101, 178] on div at bounding box center [581, 283] width 1162 height 566
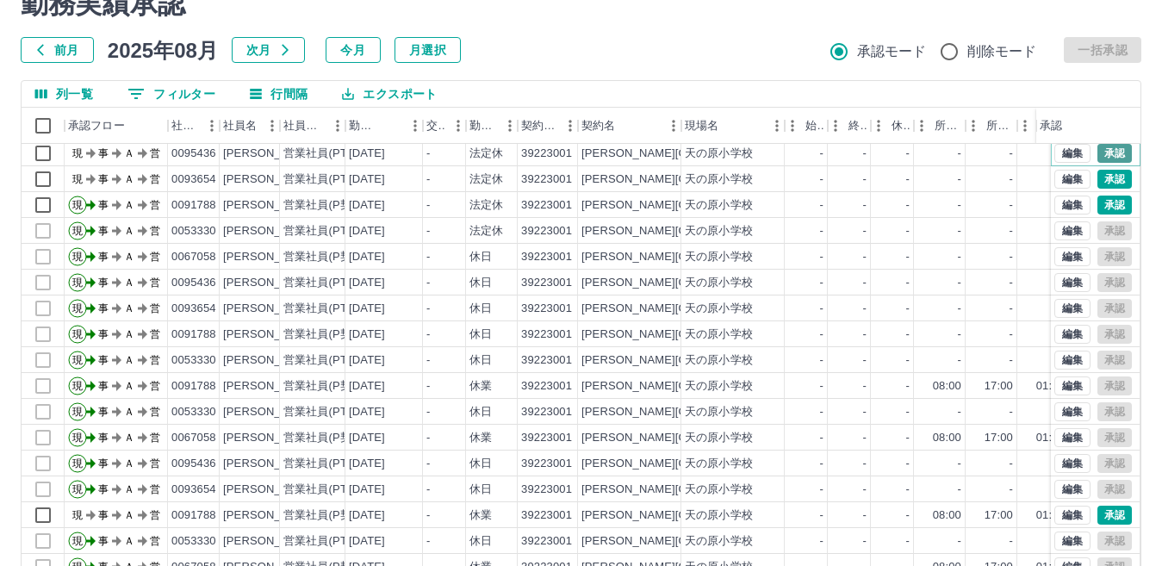
click at [1103, 152] on button "承認" at bounding box center [1114, 153] width 34 height 19
click at [1100, 177] on div "勤務実績承認 前月 2025年08月 次月 今月 月選択 承認モード 削除モード 一括承認 列一覧 0 フィルター 行間隔 エクスポート 承認フロー 社員番号…" at bounding box center [581, 309] width 1162 height 686
click at [1106, 513] on button "承認" at bounding box center [1114, 515] width 34 height 19
click at [1098, 180] on button "承認" at bounding box center [1114, 179] width 34 height 19
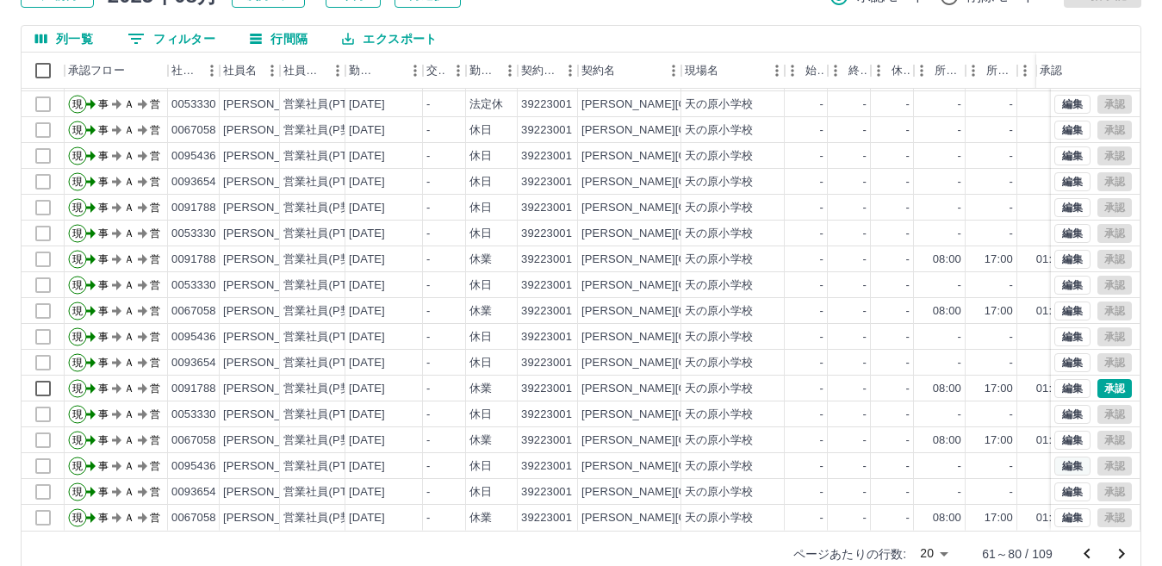
scroll to position [162, 0]
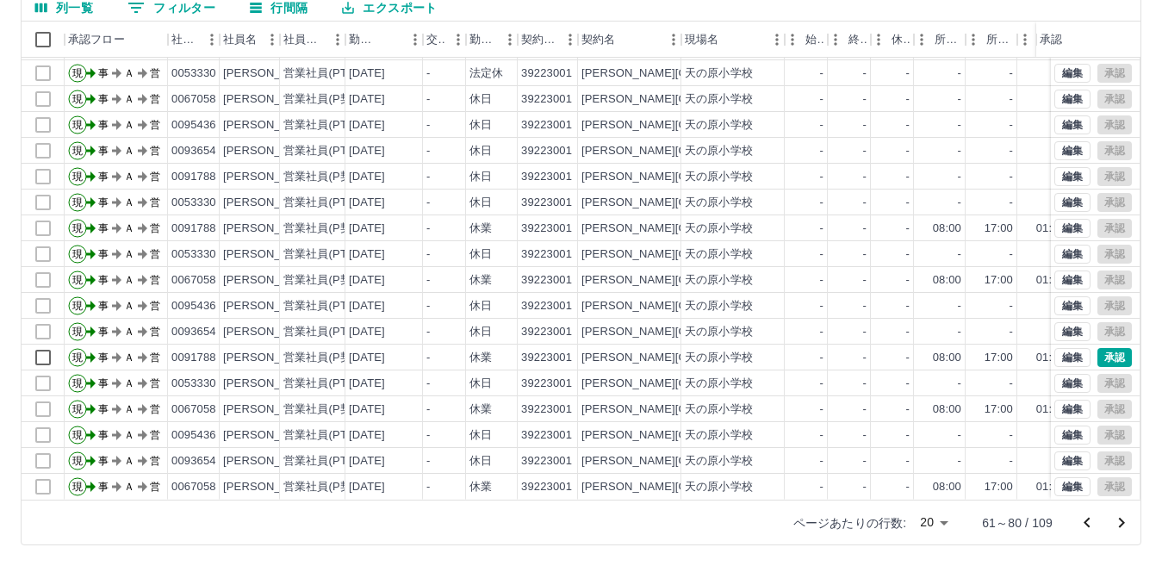
click at [1086, 518] on icon "前のページへ" at bounding box center [1087, 522] width 21 height 21
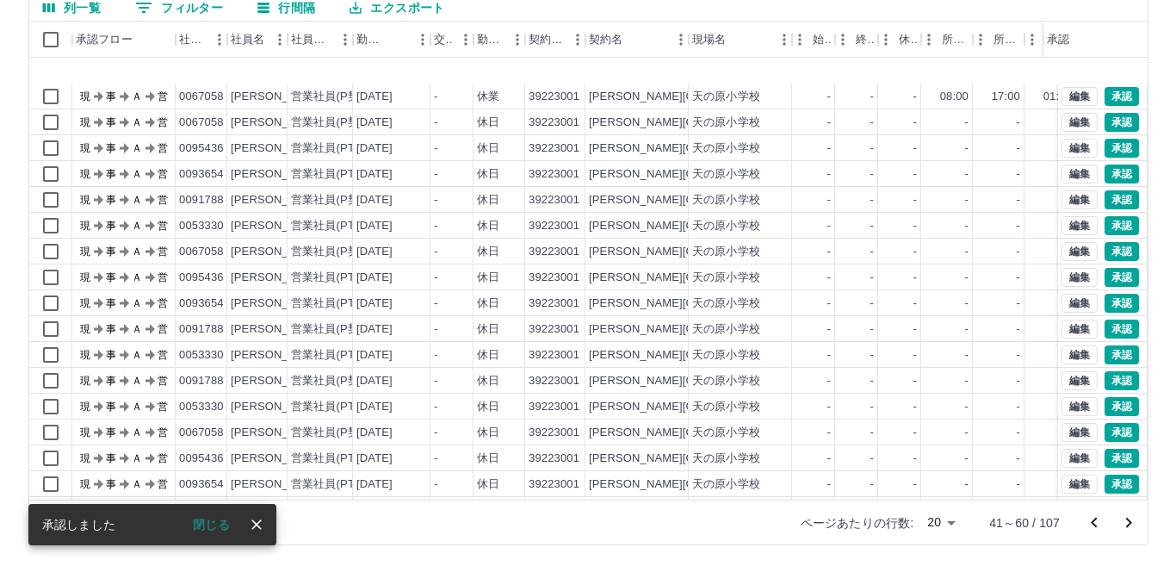
scroll to position [90, 0]
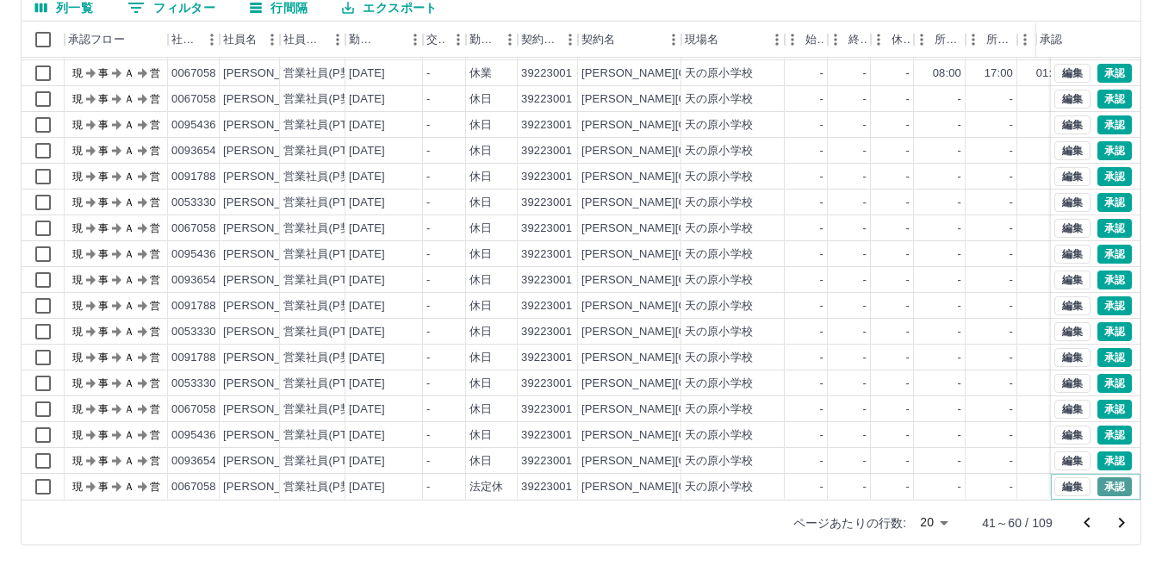
click at [1097, 477] on button "承認" at bounding box center [1114, 486] width 34 height 19
click at [1100, 451] on button "承認" at bounding box center [1114, 460] width 34 height 19
click at [1101, 416] on div "勤務実績承認 前月 2025年08月 次月 今月 月選択 承認モード 削除モード 一括承認 列一覧 0 フィルター 行間隔 エクスポート 承認フロー 社員番号…" at bounding box center [581, 223] width 1162 height 686
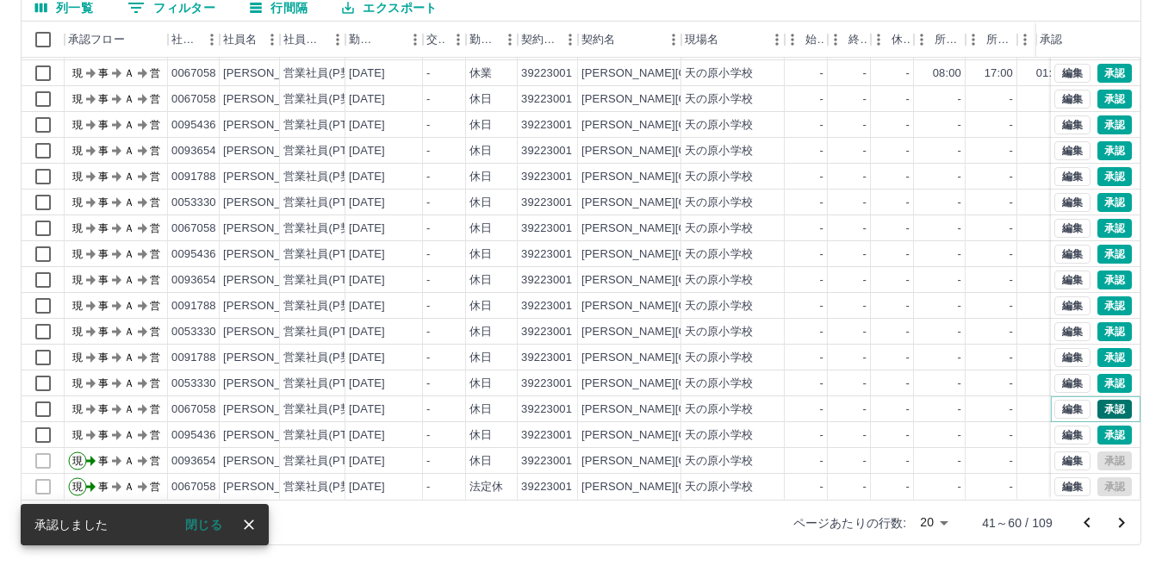
click at [1098, 400] on button "承認" at bounding box center [1114, 409] width 34 height 19
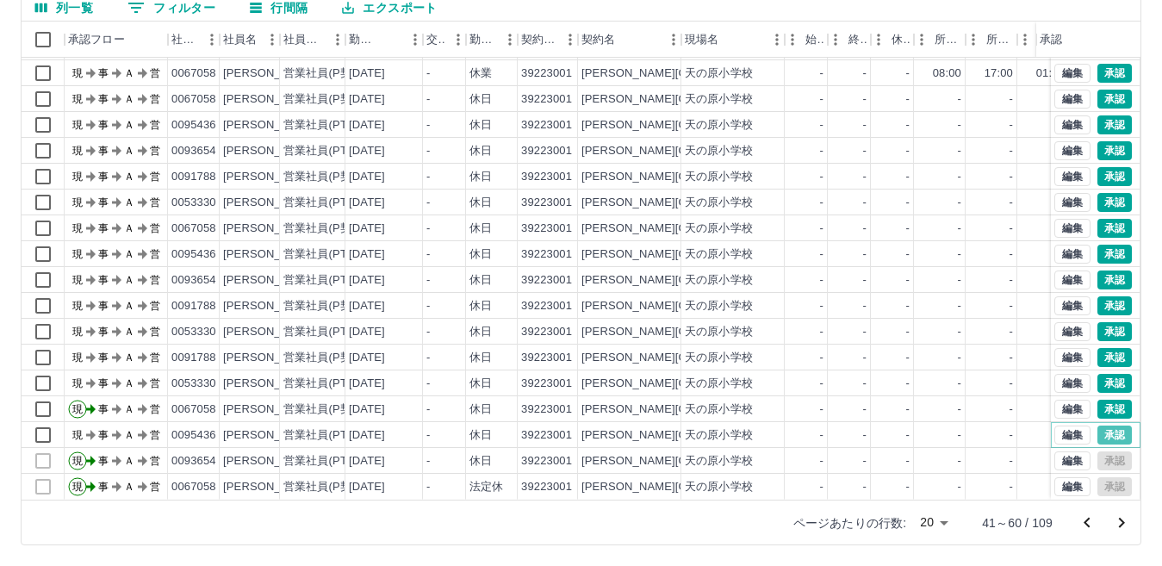
click at [1104, 425] on button "承認" at bounding box center [1114, 434] width 34 height 19
click at [1098, 374] on button "承認" at bounding box center [1114, 383] width 34 height 19
click at [1103, 400] on button "承認" at bounding box center [1114, 409] width 34 height 19
click at [1099, 374] on button "承認" at bounding box center [1114, 383] width 34 height 19
click at [1105, 348] on button "承認" at bounding box center [1114, 357] width 34 height 19
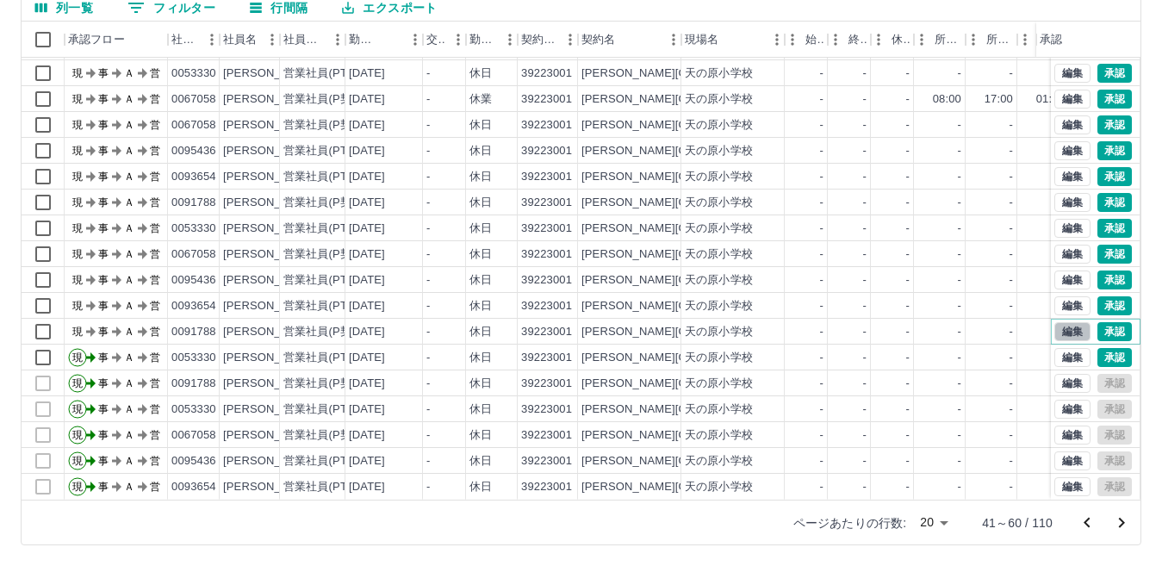
click at [1058, 322] on button "編集" at bounding box center [1072, 331] width 36 height 19
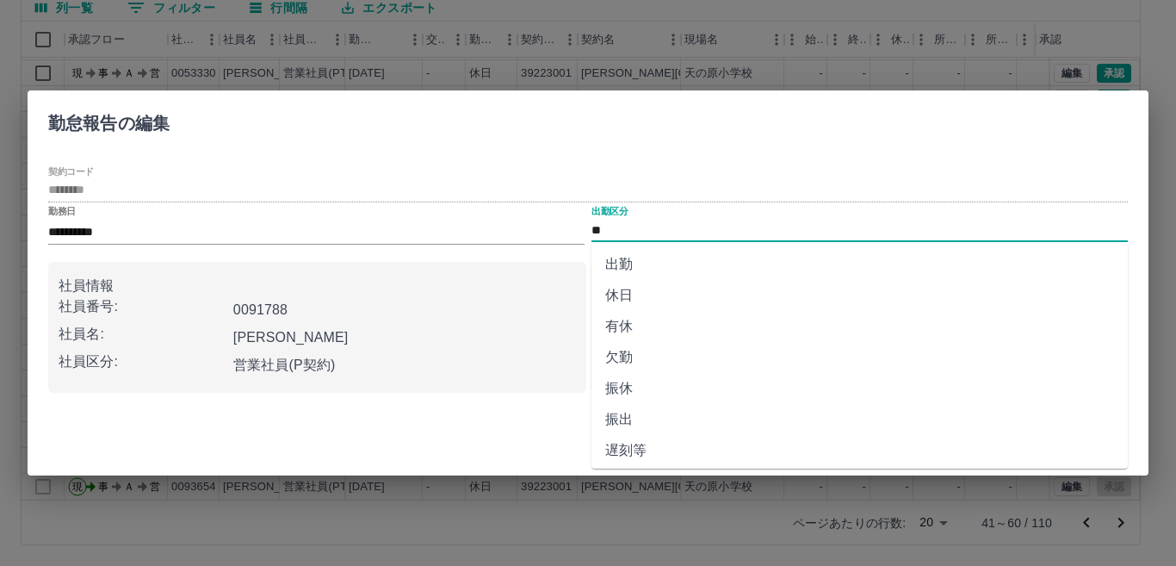
click at [615, 231] on input "**" at bounding box center [860, 231] width 537 height 22
click at [627, 308] on li "休業" at bounding box center [860, 308] width 537 height 31
type input "**"
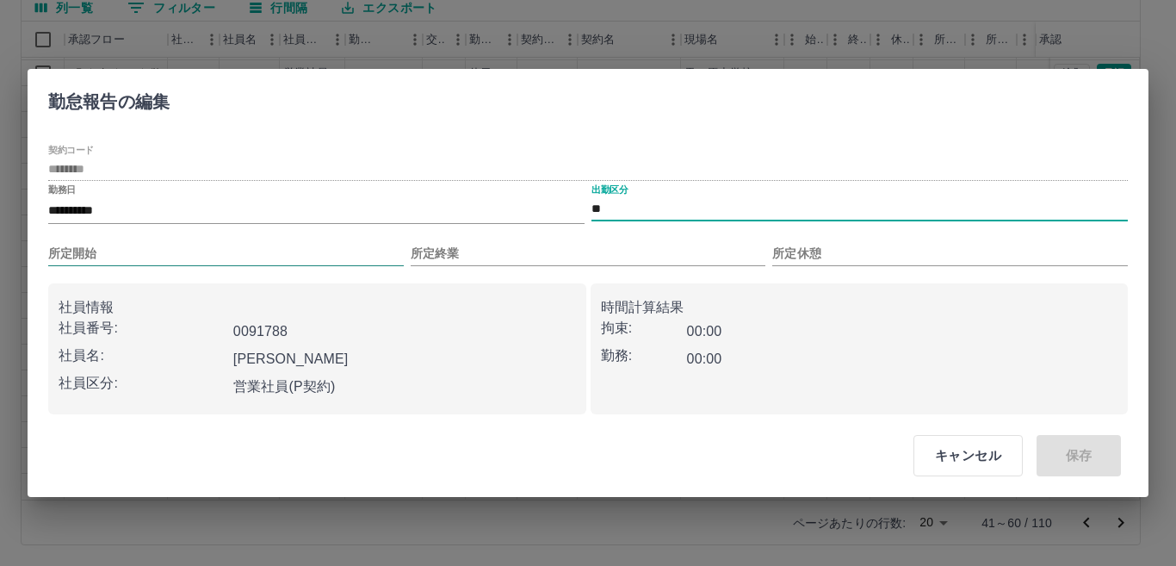
click at [133, 247] on input "所定開始" at bounding box center [226, 253] width 356 height 25
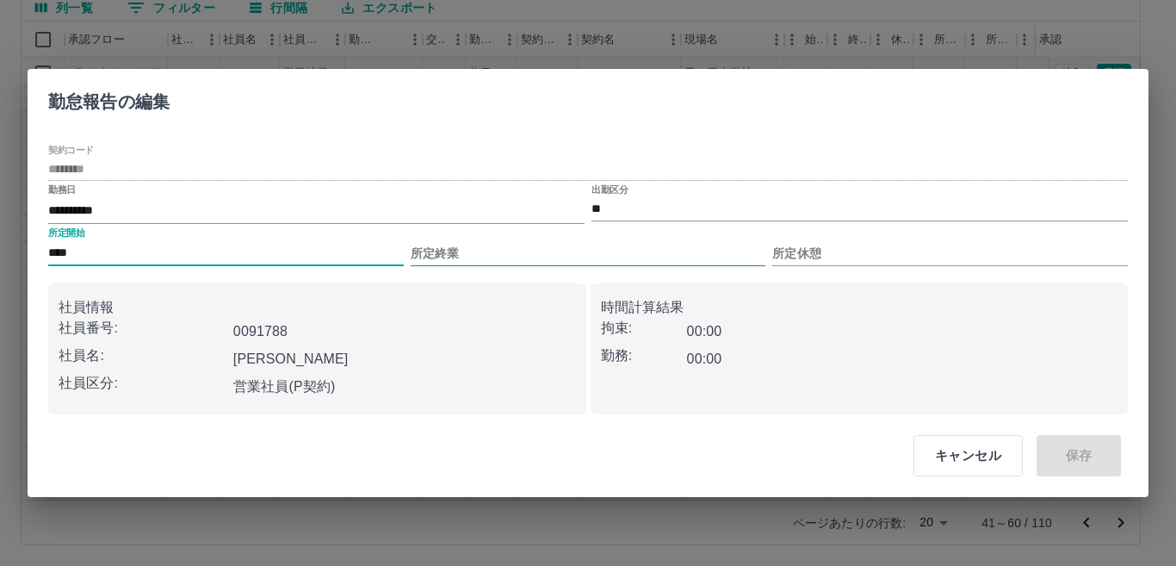
type input "****"
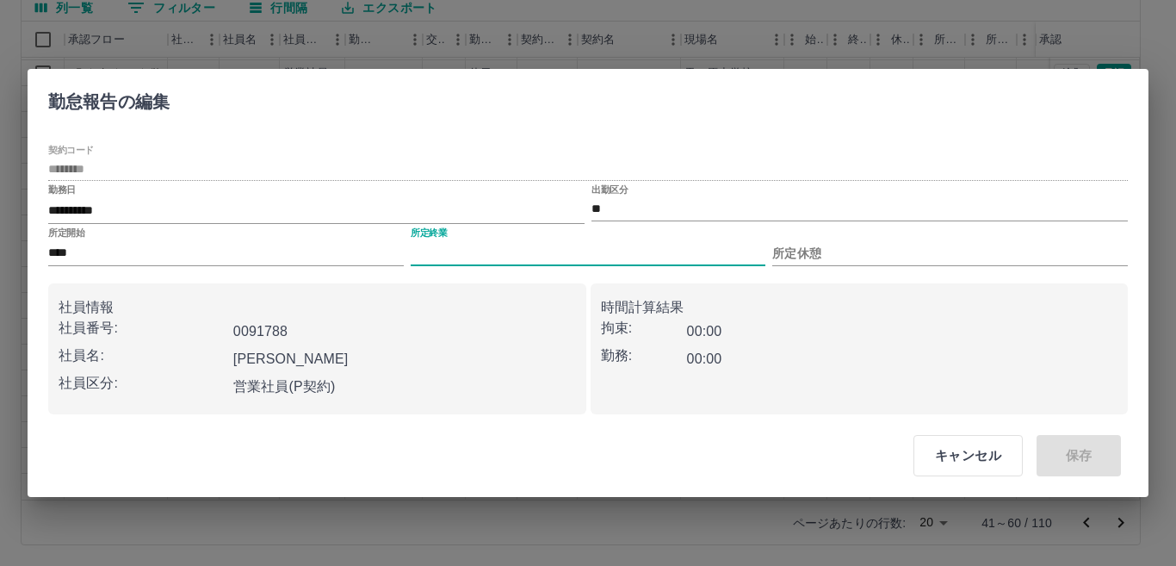
click at [497, 260] on input "所定終業" at bounding box center [589, 253] width 356 height 25
type input "****"
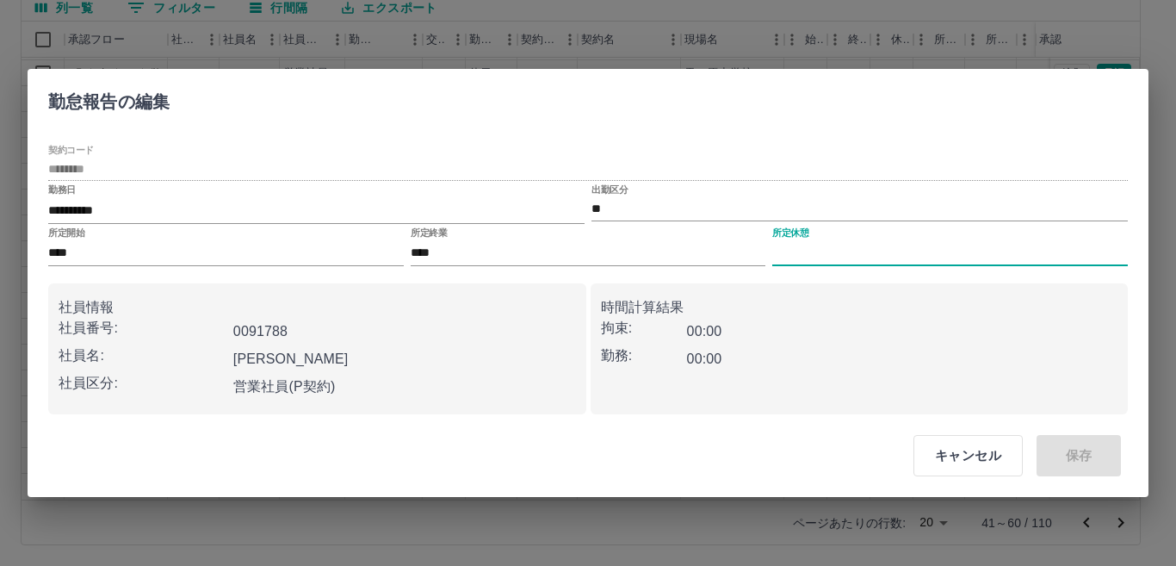
click at [837, 251] on input "所定休憩" at bounding box center [951, 253] width 356 height 25
type input "****"
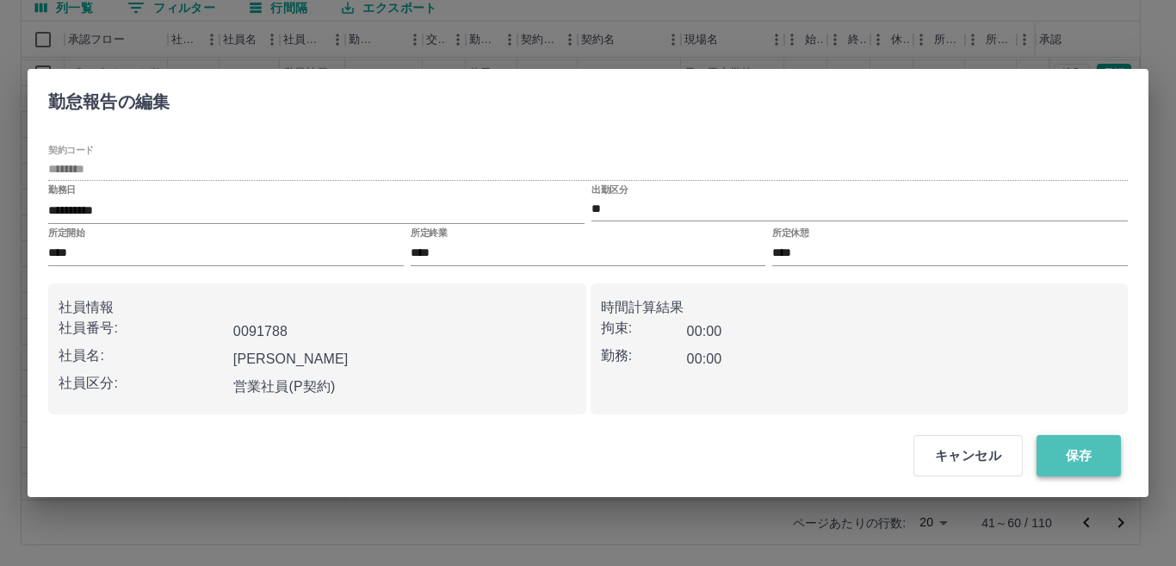
click at [1068, 456] on button "保存" at bounding box center [1079, 455] width 84 height 41
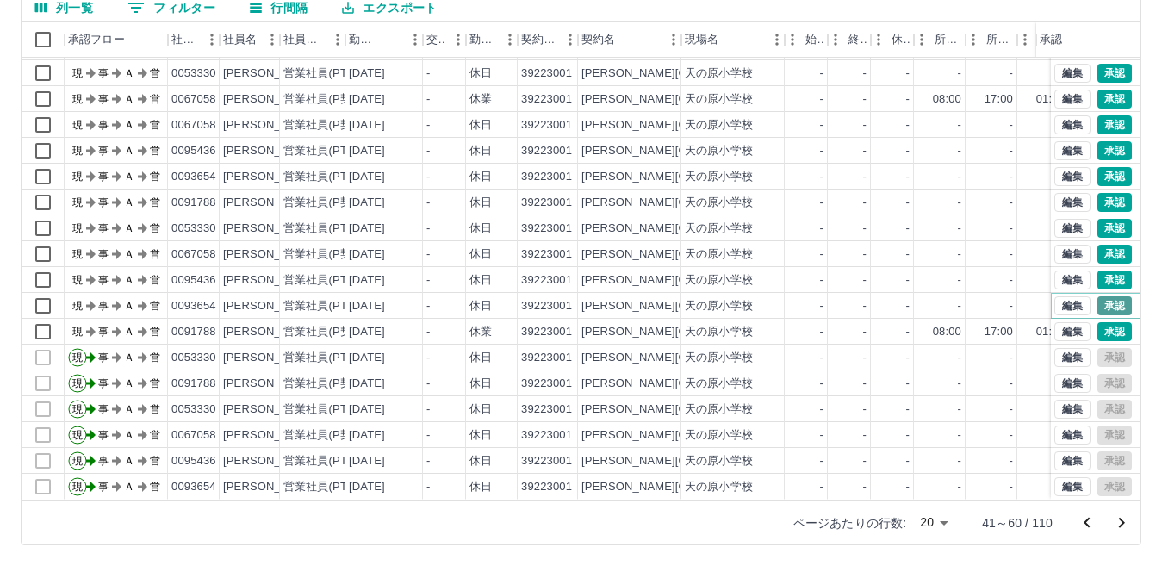
click at [1103, 296] on button "承認" at bounding box center [1114, 305] width 34 height 19
click at [1102, 270] on button "承認" at bounding box center [1114, 279] width 34 height 19
click at [1056, 245] on button "編集" at bounding box center [1072, 254] width 36 height 19
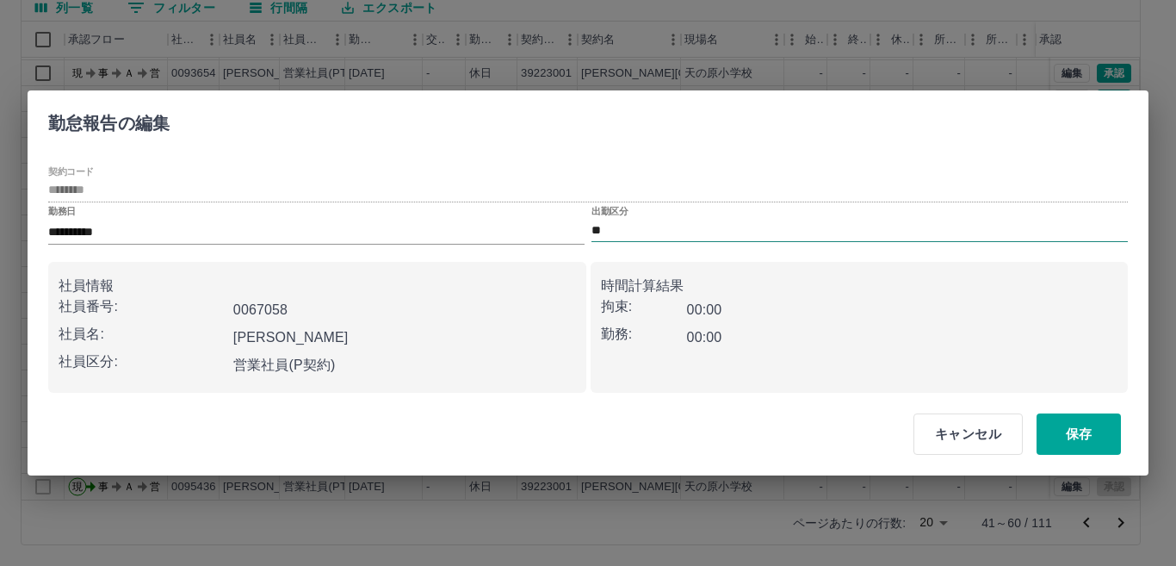
click at [673, 221] on input "**" at bounding box center [860, 231] width 537 height 22
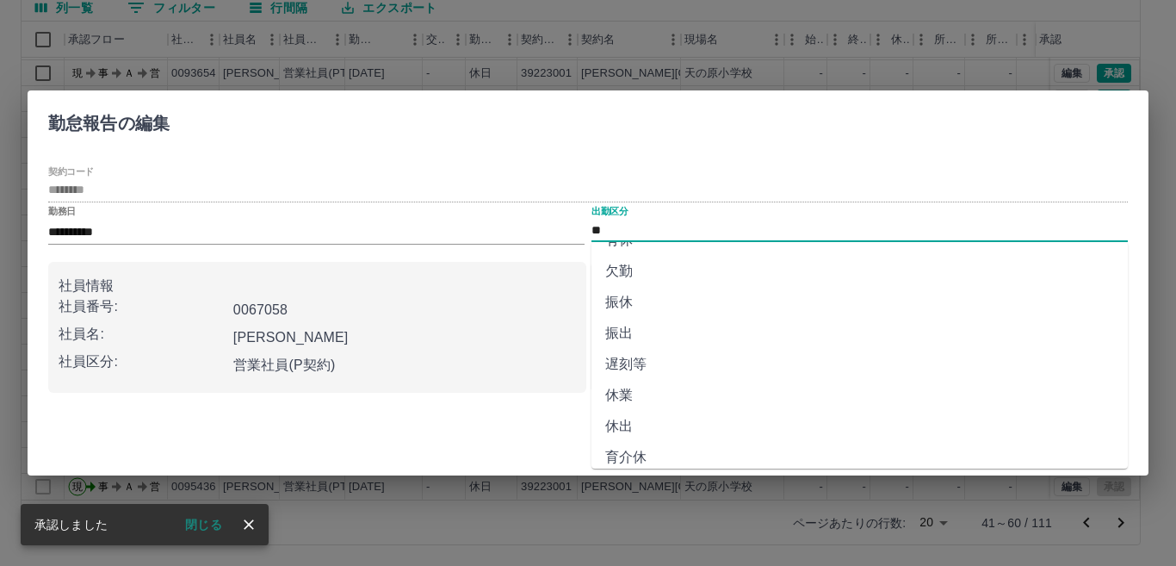
scroll to position [172, 0]
click at [674, 305] on li "休業" at bounding box center [860, 309] width 537 height 31
type input "**"
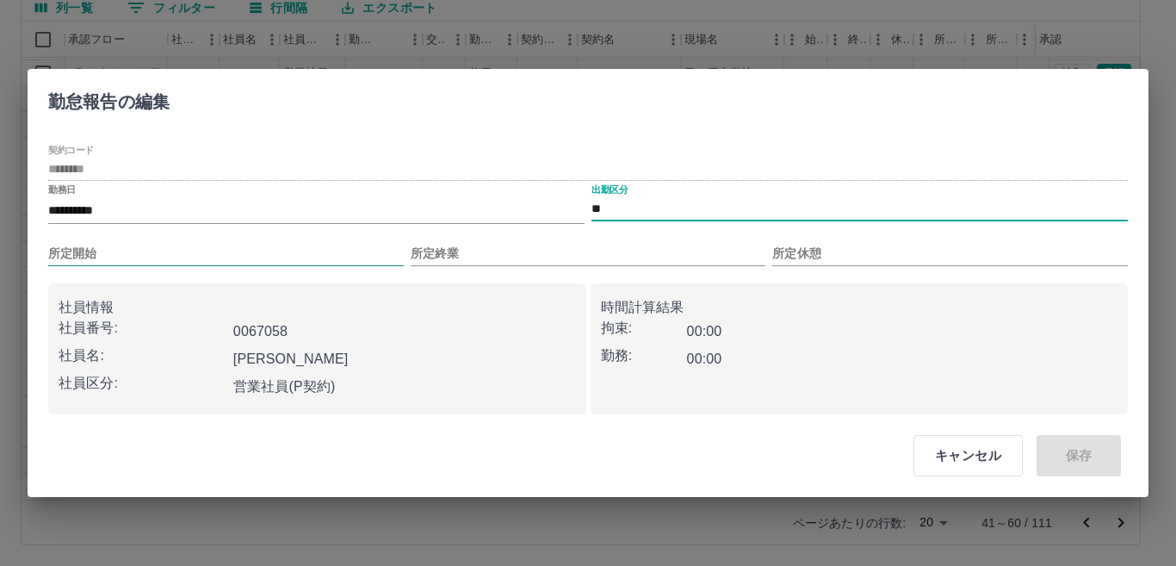
click at [309, 253] on input "所定開始" at bounding box center [226, 253] width 356 height 25
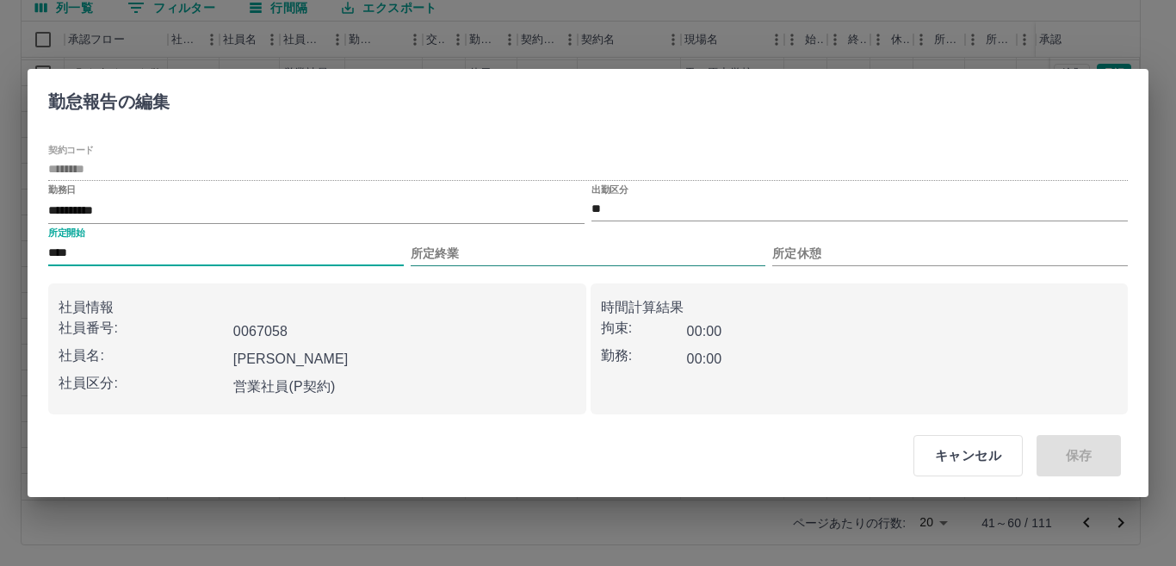
type input "****"
click at [489, 251] on input "所定終業" at bounding box center [589, 253] width 356 height 25
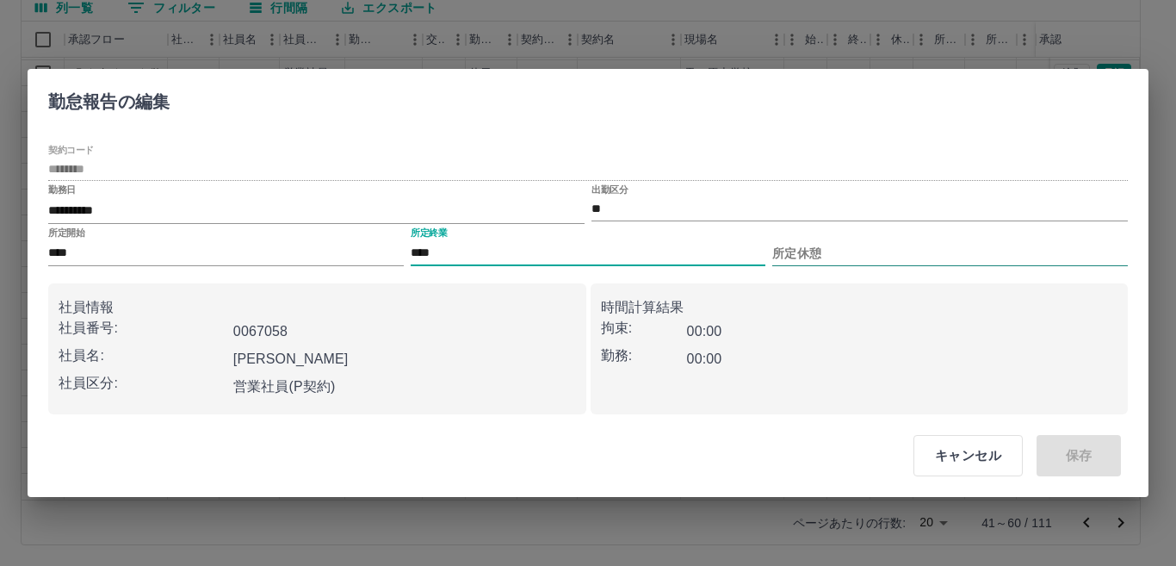
type input "****"
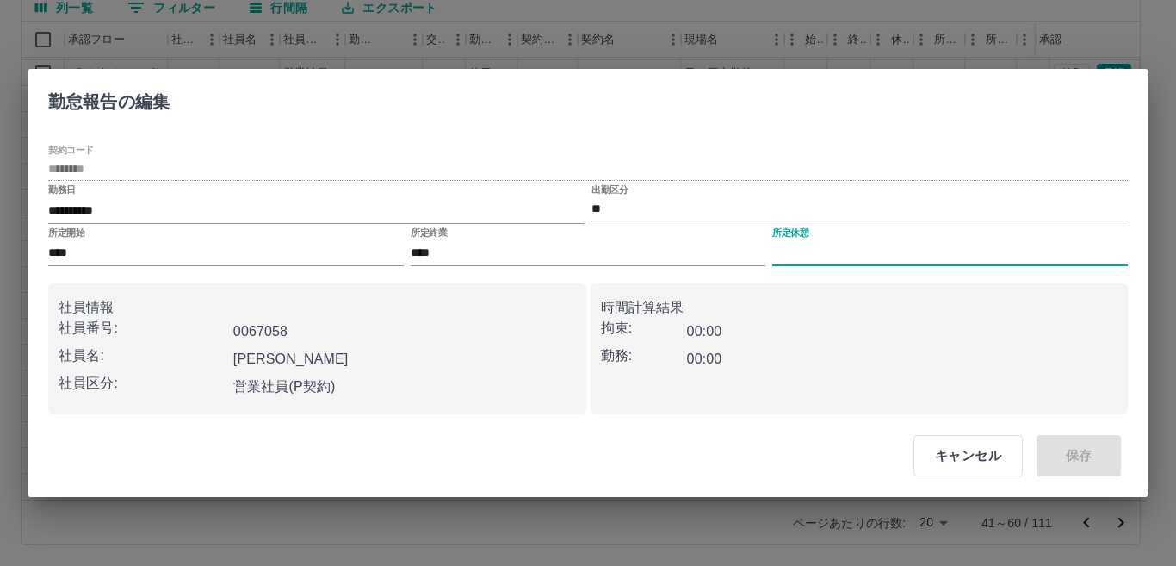
click at [877, 252] on input "所定休憩" at bounding box center [951, 253] width 356 height 25
type input "****"
click at [1083, 462] on button "保存" at bounding box center [1079, 455] width 84 height 41
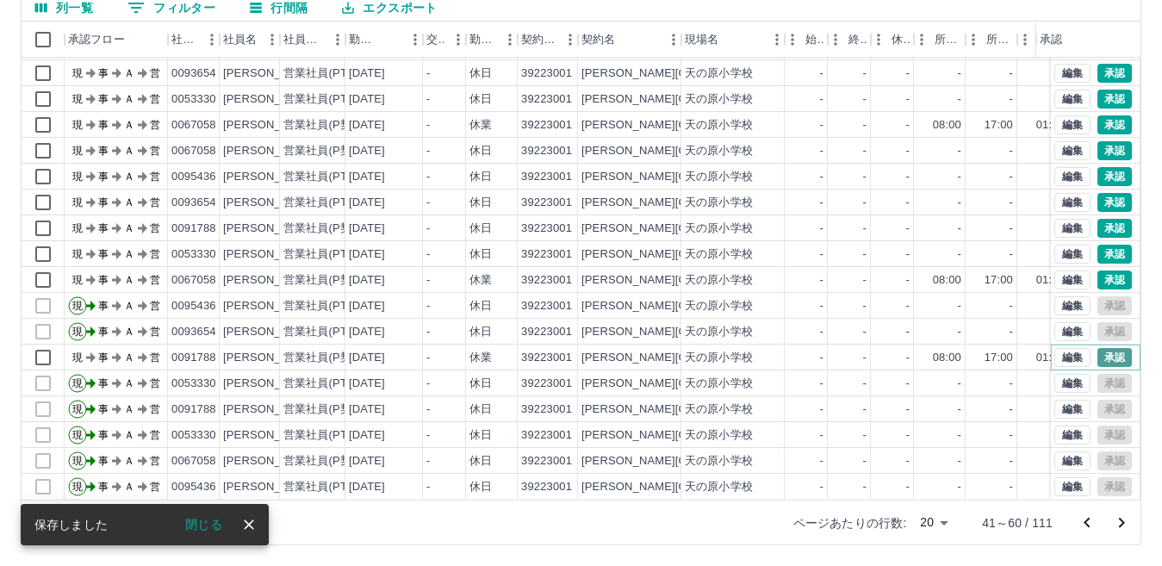
click at [1105, 348] on button "承認" at bounding box center [1114, 357] width 34 height 19
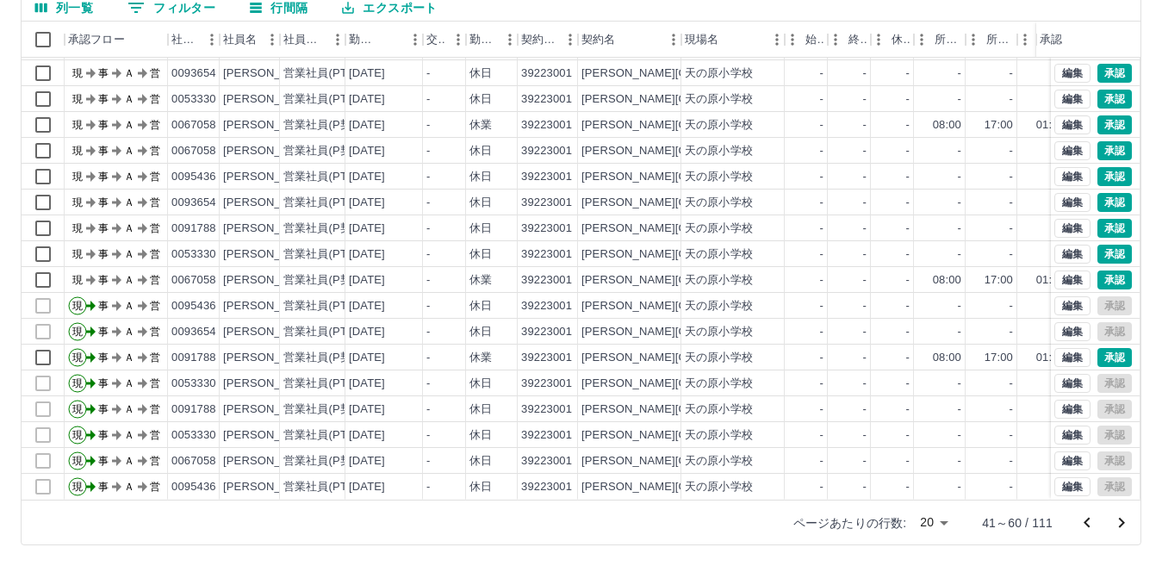
click at [1106, 264] on div "勤務実績承認 前月 2025年08月 次月 今月 月選択 承認モード 削除モード 一括承認 列一覧 フィルター 行間隔 エクスポート 承認フロー 社員番号 社…" at bounding box center [581, 223] width 1162 height 686
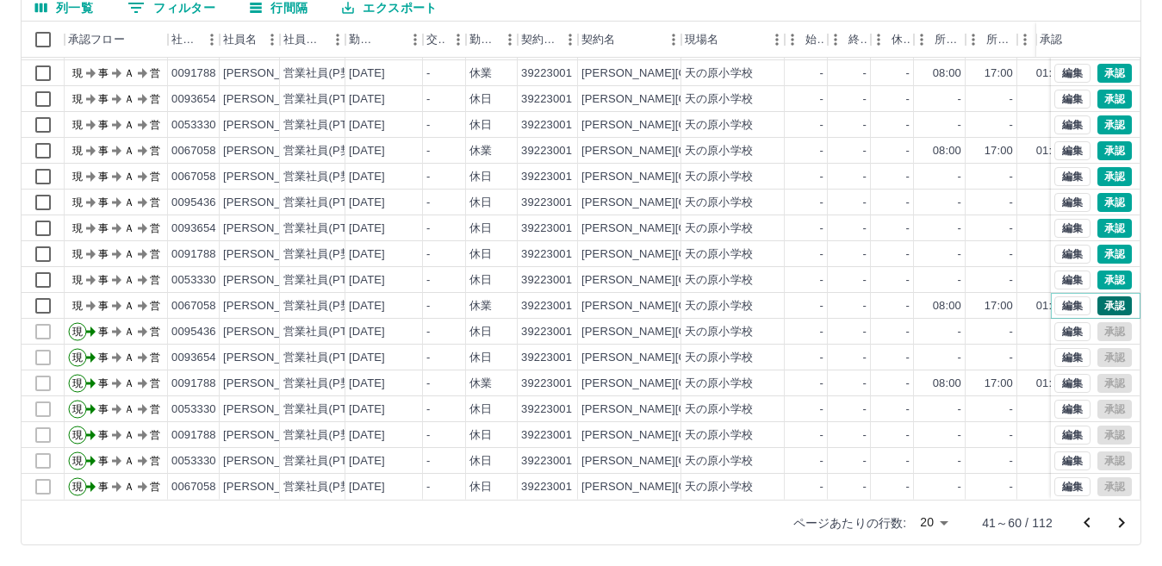
click at [1099, 296] on button "承認" at bounding box center [1114, 305] width 34 height 19
click at [1102, 270] on button "承認" at bounding box center [1114, 279] width 34 height 19
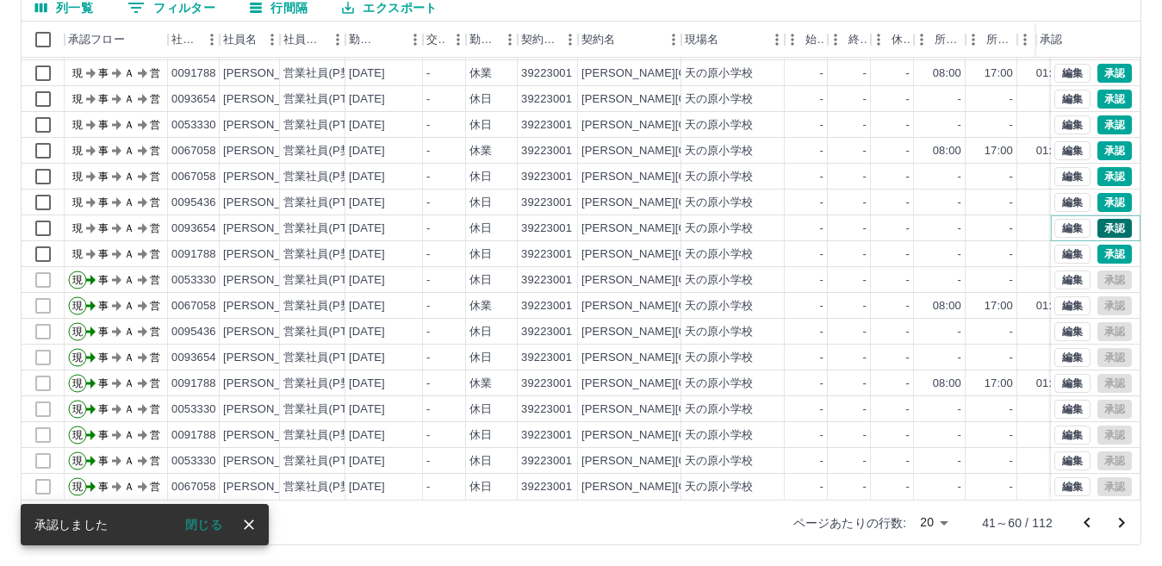
click at [1097, 219] on button "承認" at bounding box center [1114, 228] width 34 height 19
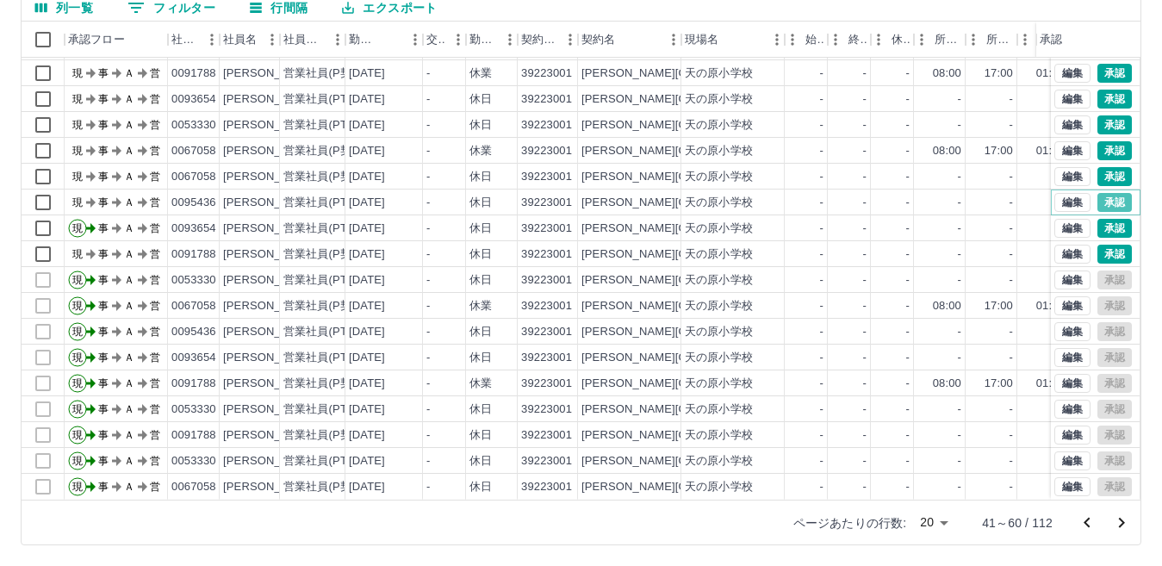
click at [1102, 193] on button "承認" at bounding box center [1114, 202] width 34 height 19
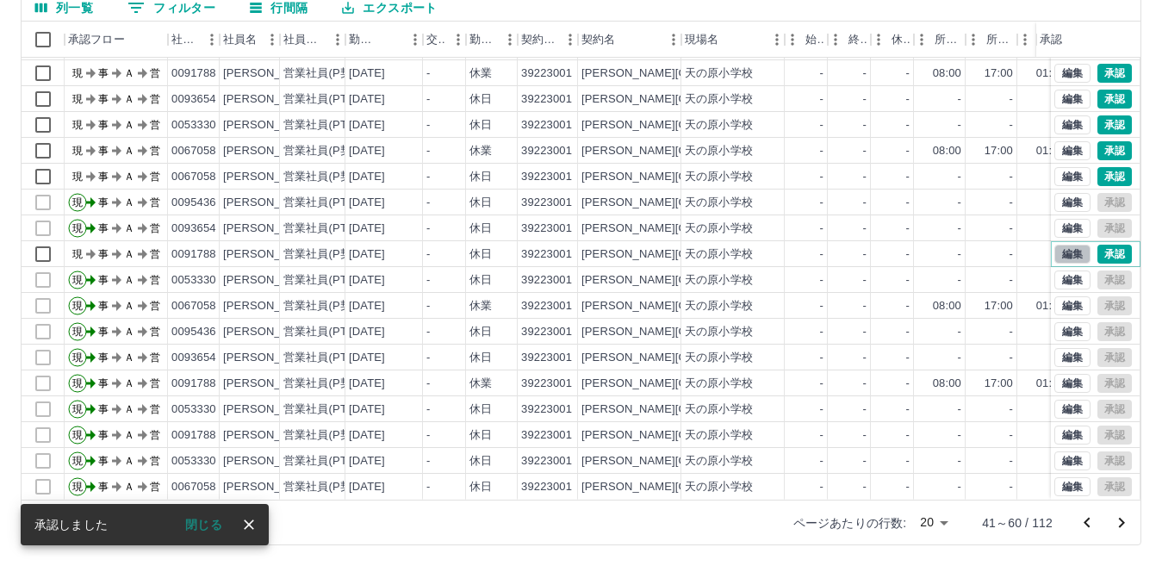
click at [1059, 245] on button "編集" at bounding box center [1072, 254] width 36 height 19
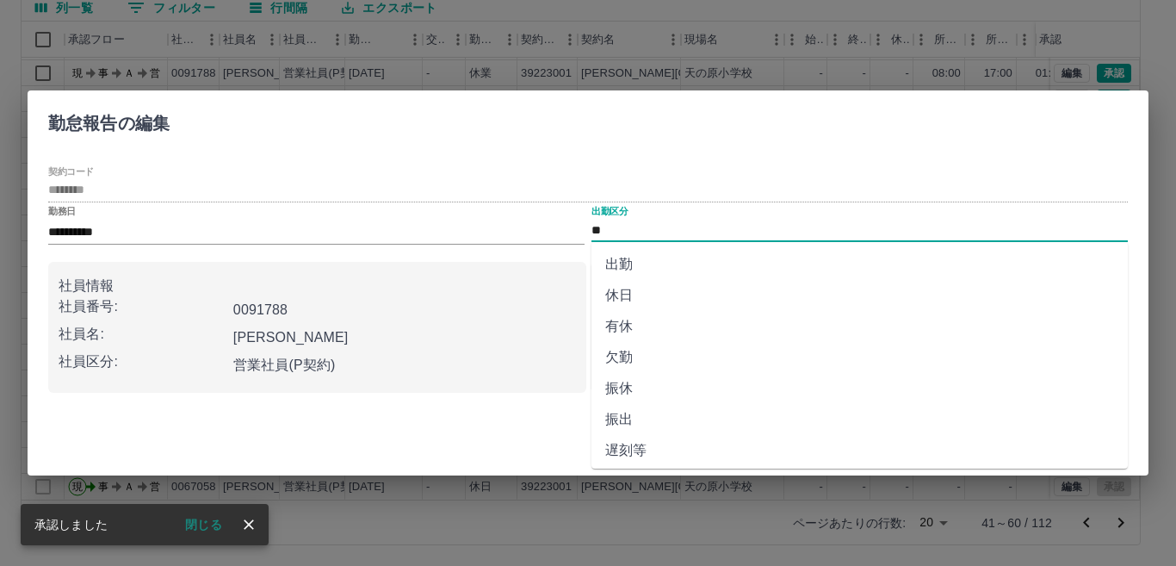
click at [675, 230] on input "**" at bounding box center [860, 231] width 537 height 22
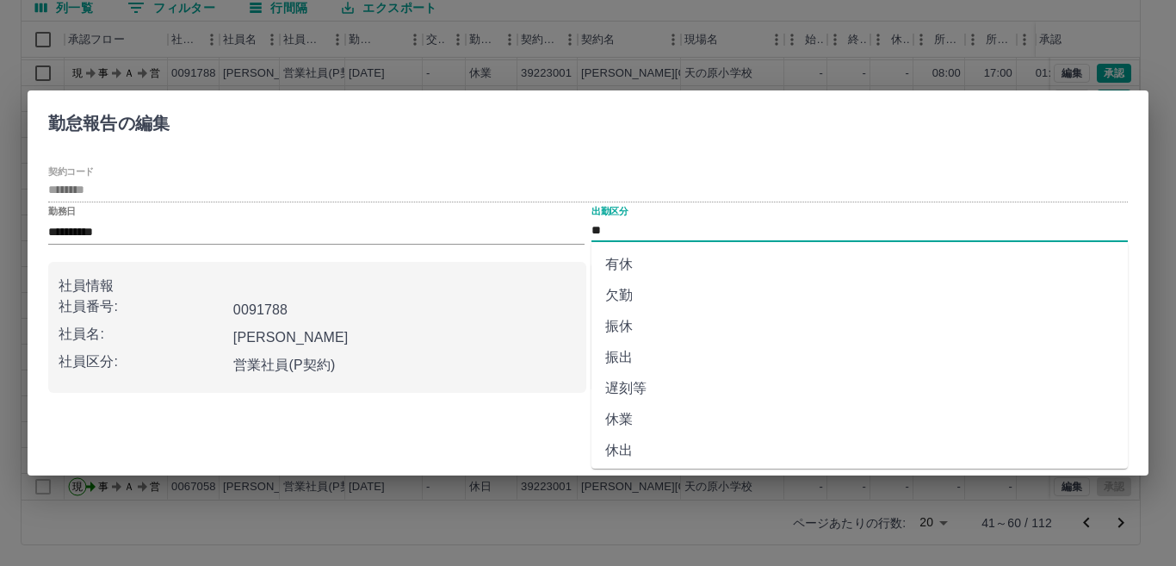
scroll to position [86, 0]
click at [638, 398] on li "休業" at bounding box center [860, 395] width 537 height 31
type input "**"
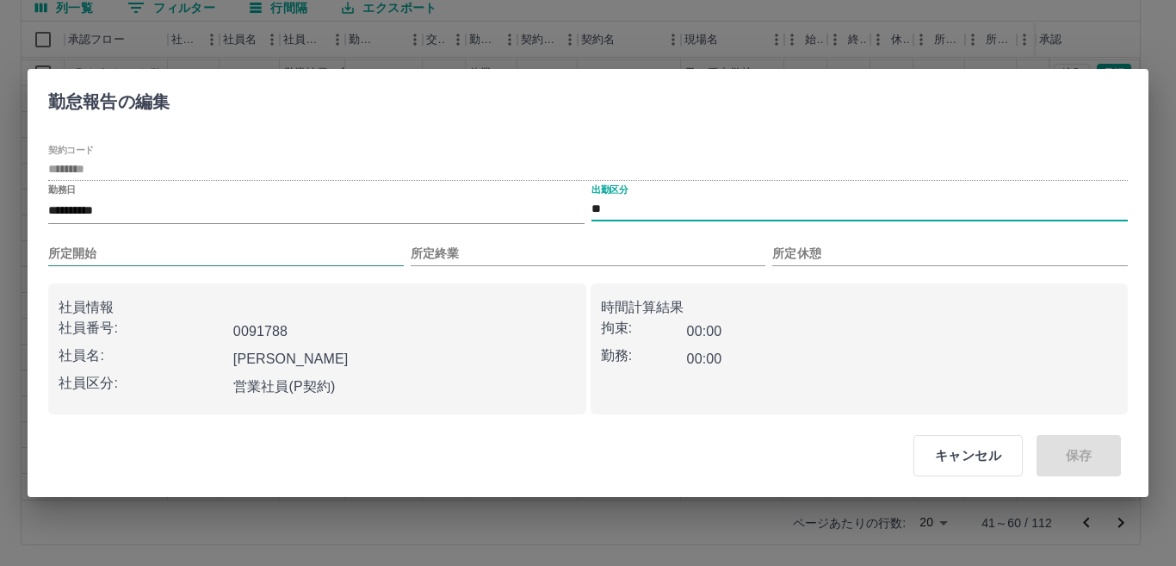
click at [335, 257] on input "所定開始" at bounding box center [226, 253] width 356 height 25
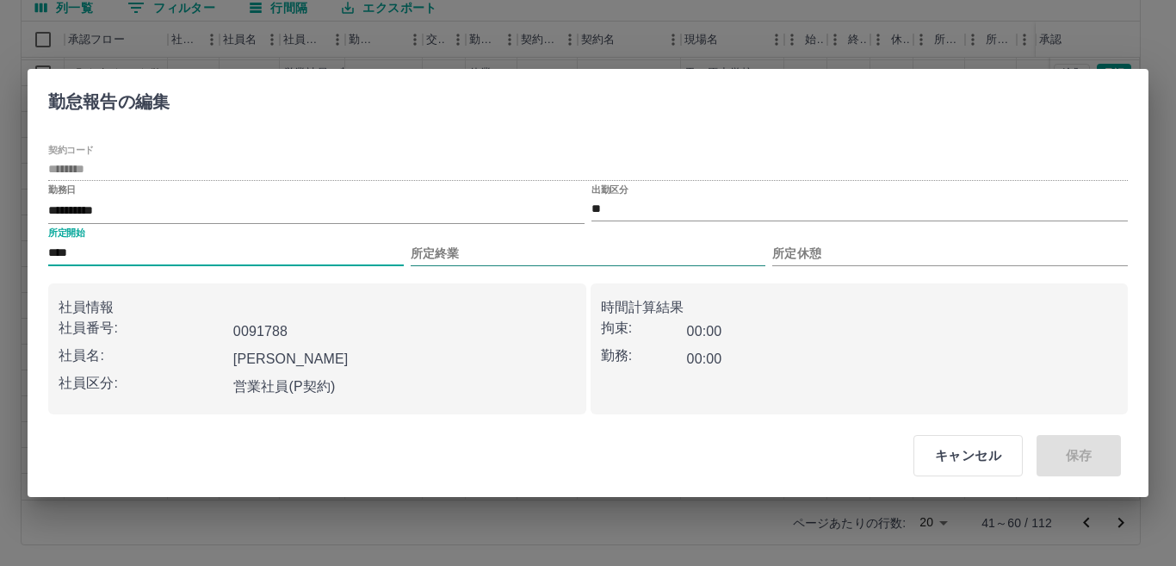
type input "****"
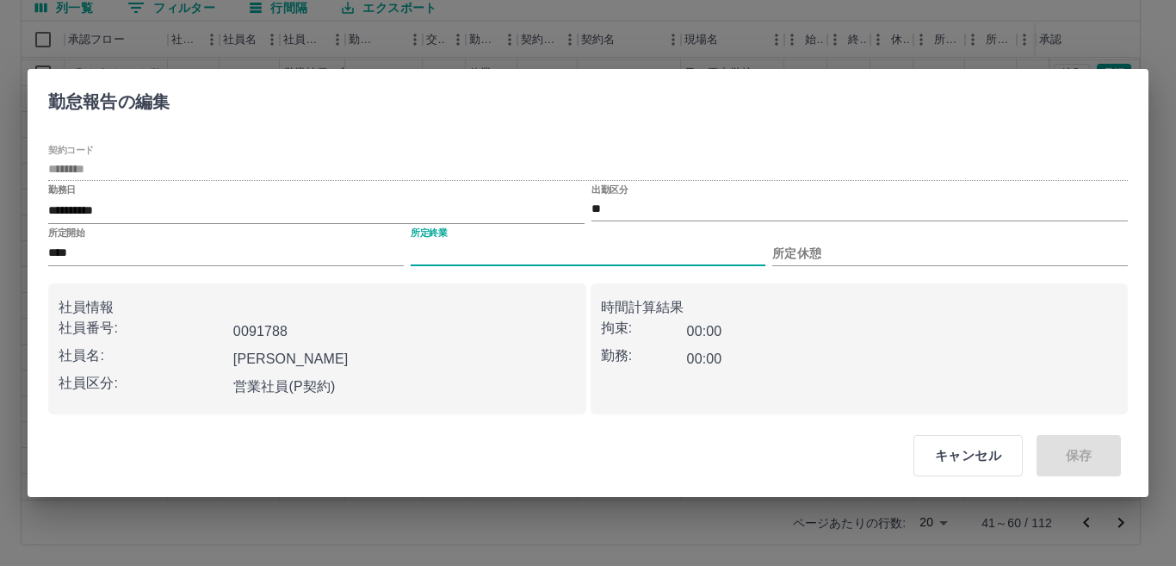
click at [500, 247] on input "所定終業" at bounding box center [589, 253] width 356 height 25
type input "****"
click at [814, 237] on div "所定休憩" at bounding box center [951, 246] width 356 height 39
click at [810, 243] on input "所定休憩" at bounding box center [951, 253] width 356 height 25
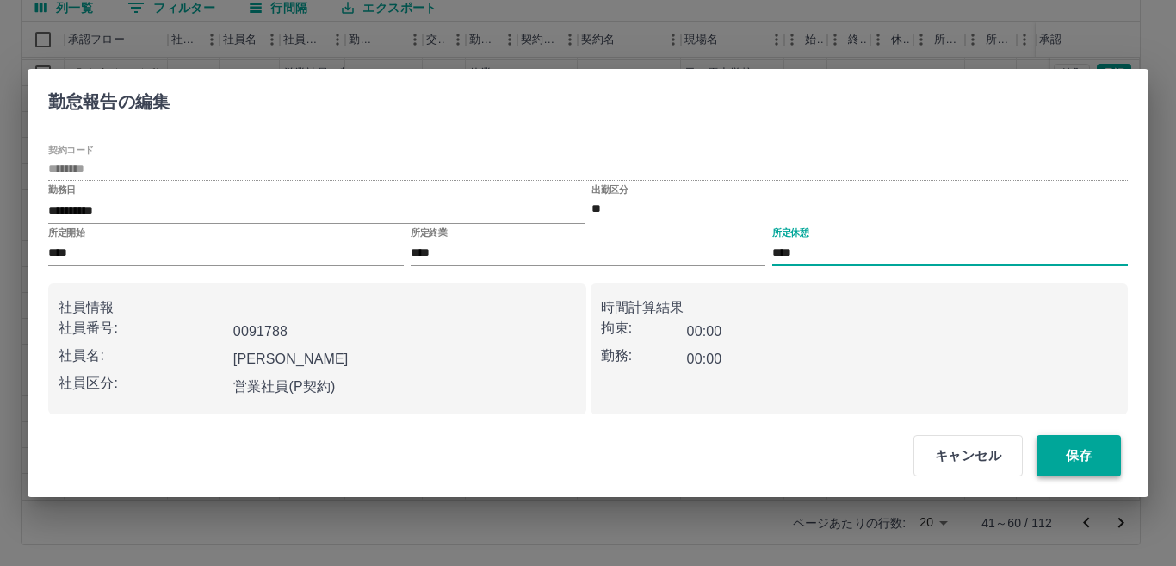
type input "****"
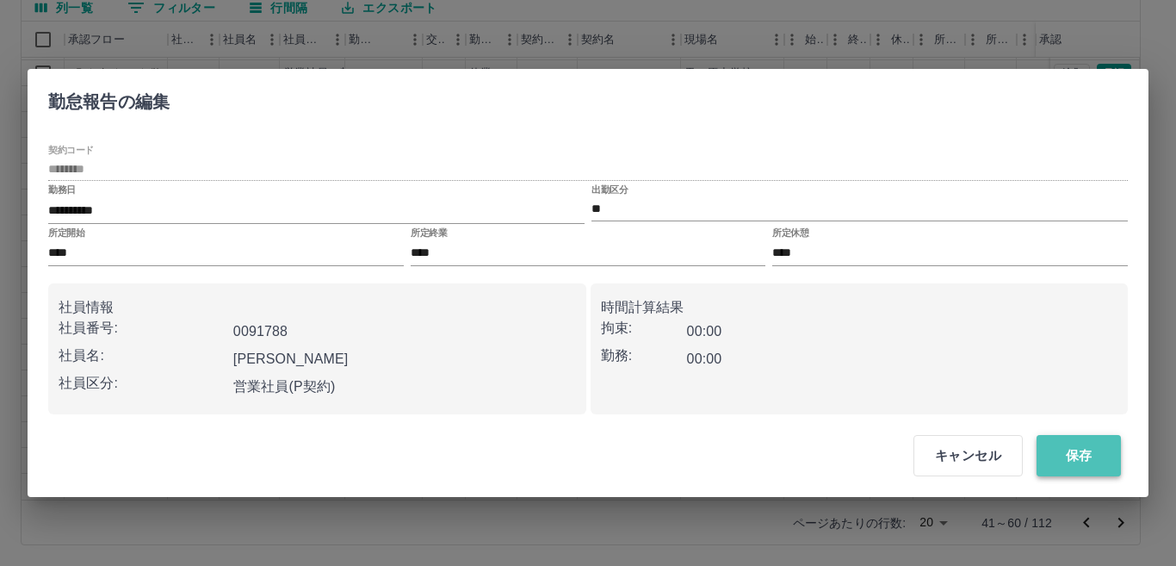
click at [1062, 452] on button "保存" at bounding box center [1079, 455] width 84 height 41
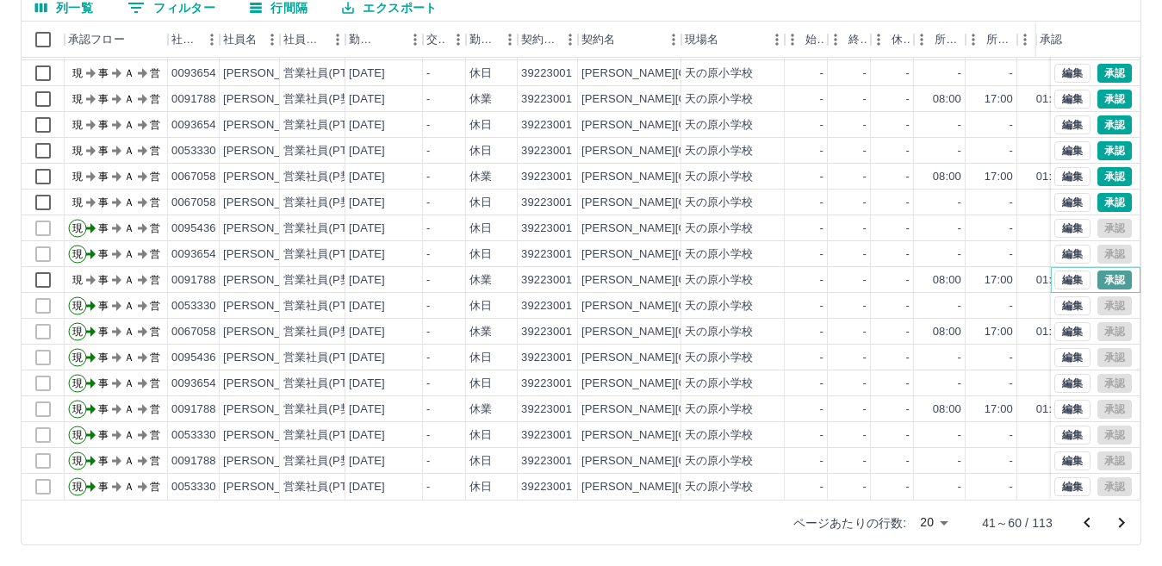
click at [1098, 270] on button "承認" at bounding box center [1114, 279] width 34 height 19
click at [1058, 193] on button "編集" at bounding box center [1072, 202] width 36 height 19
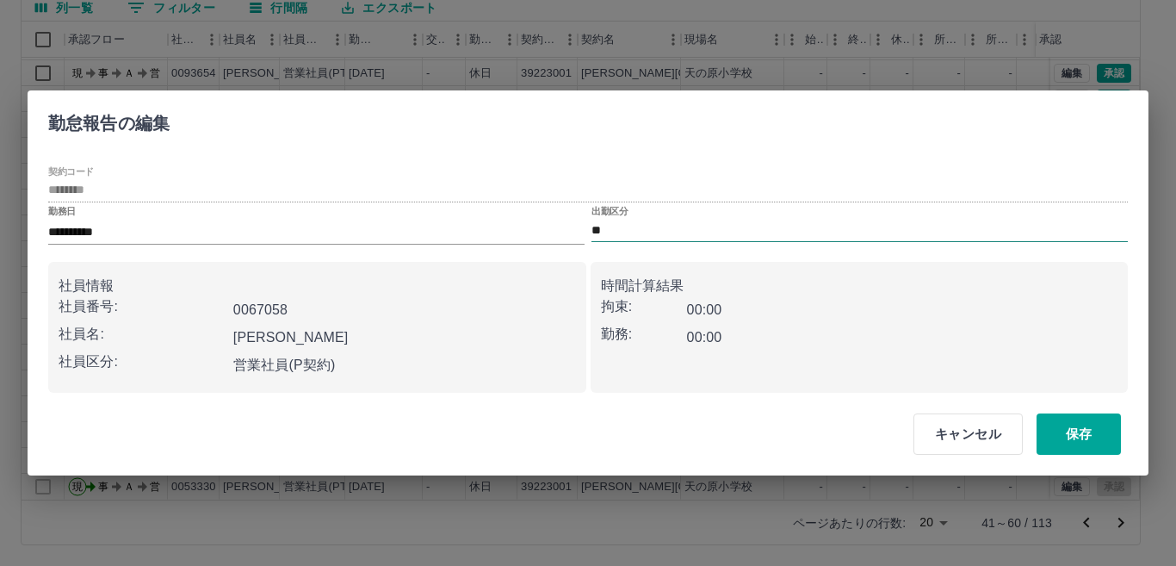
click at [710, 233] on input "**" at bounding box center [860, 231] width 537 height 22
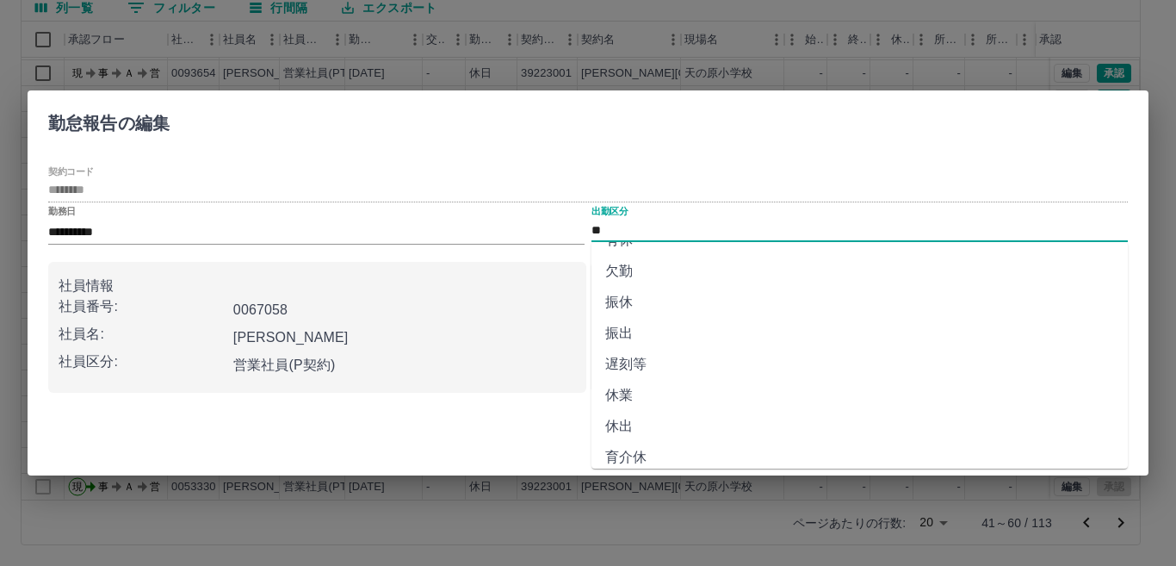
click at [649, 394] on li "休業" at bounding box center [860, 395] width 537 height 31
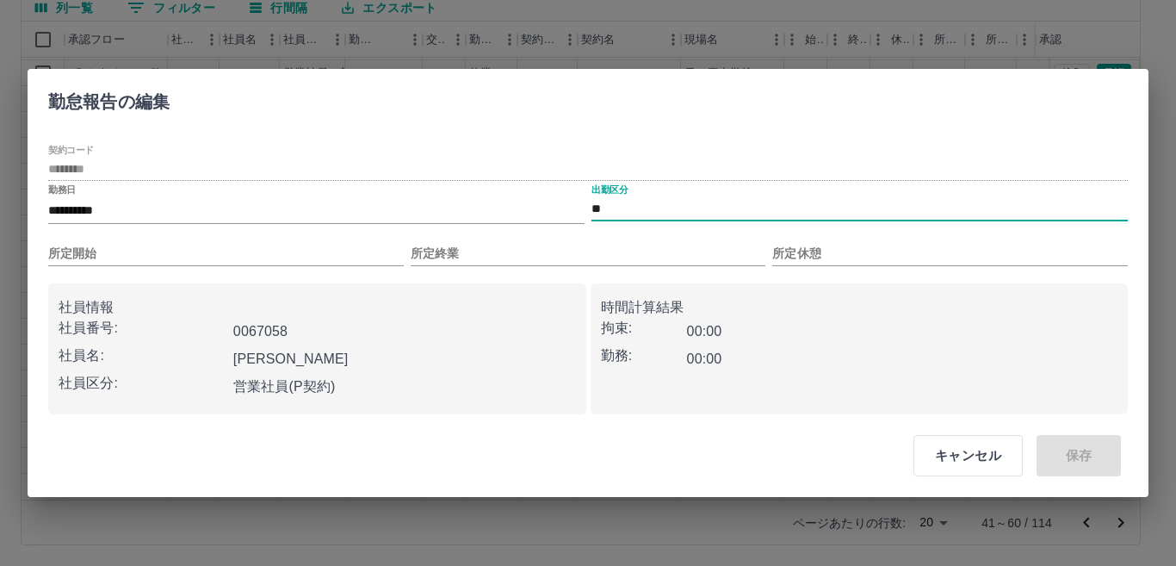
type input "**"
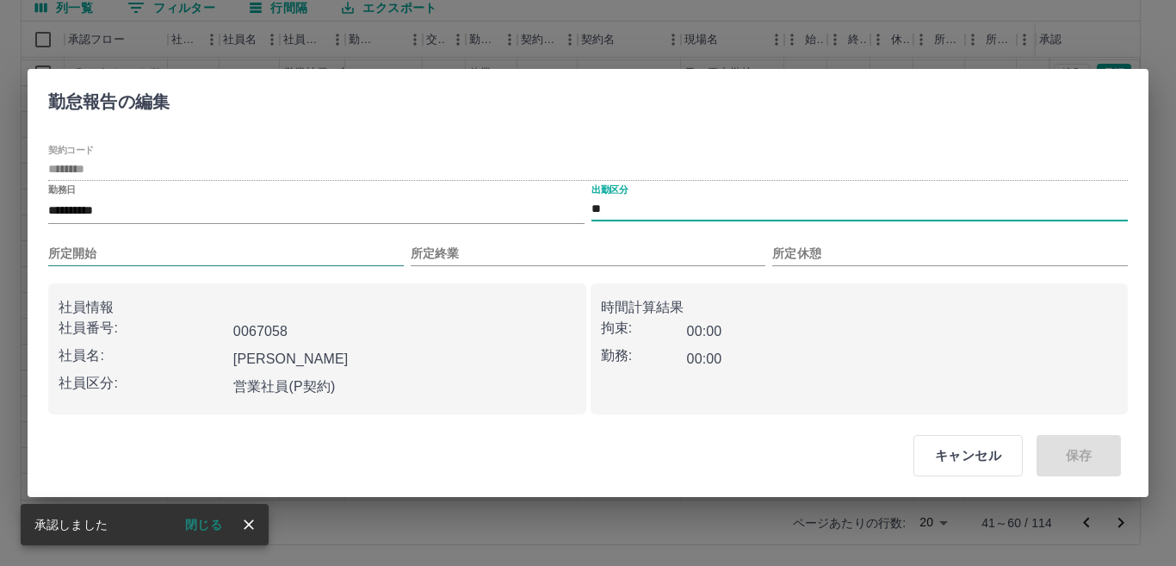
click at [369, 256] on input "所定開始" at bounding box center [226, 253] width 356 height 25
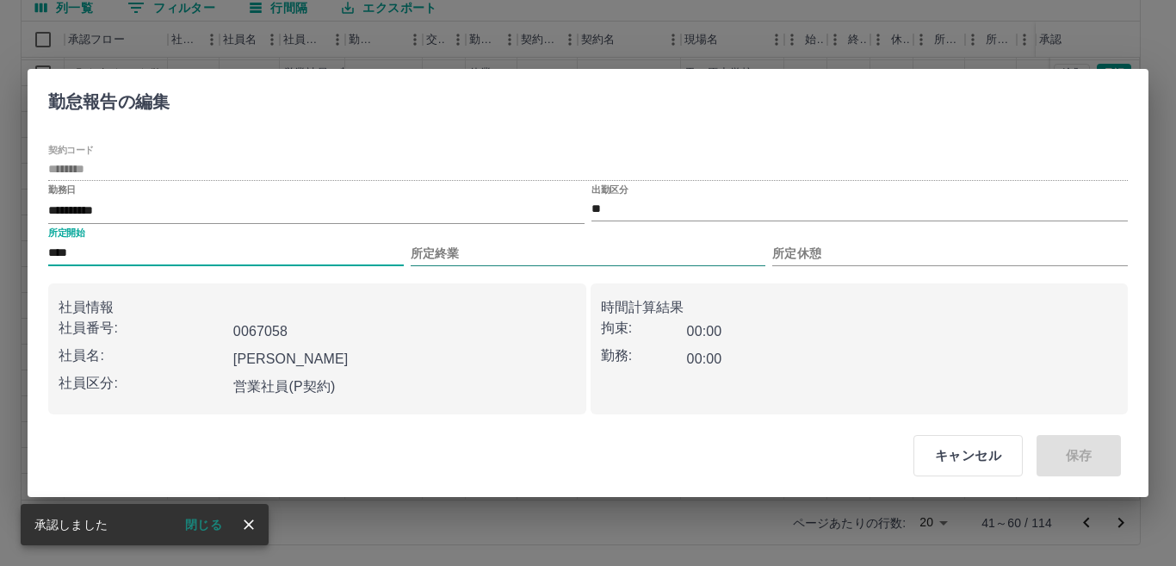
type input "****"
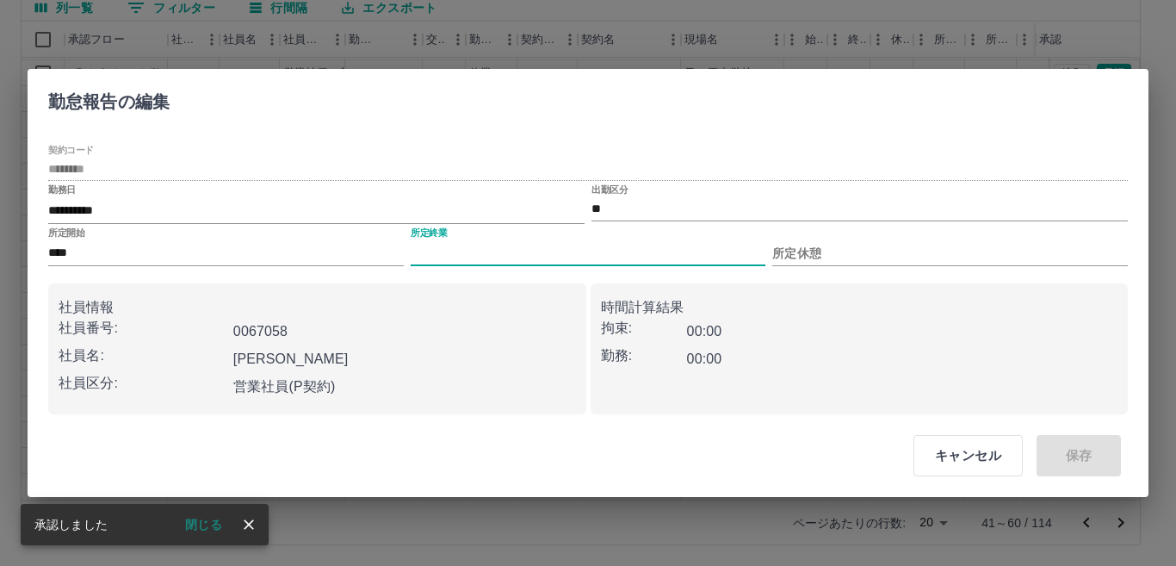
click at [464, 258] on input "所定終業" at bounding box center [589, 253] width 356 height 25
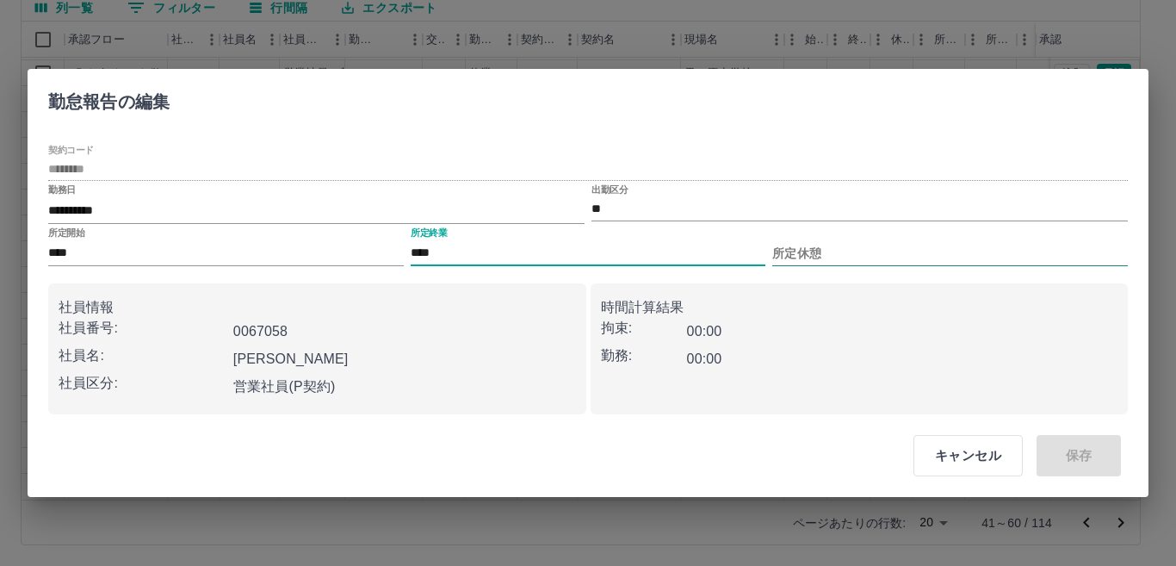
type input "****"
click at [844, 256] on input "所定休憩" at bounding box center [951, 253] width 356 height 25
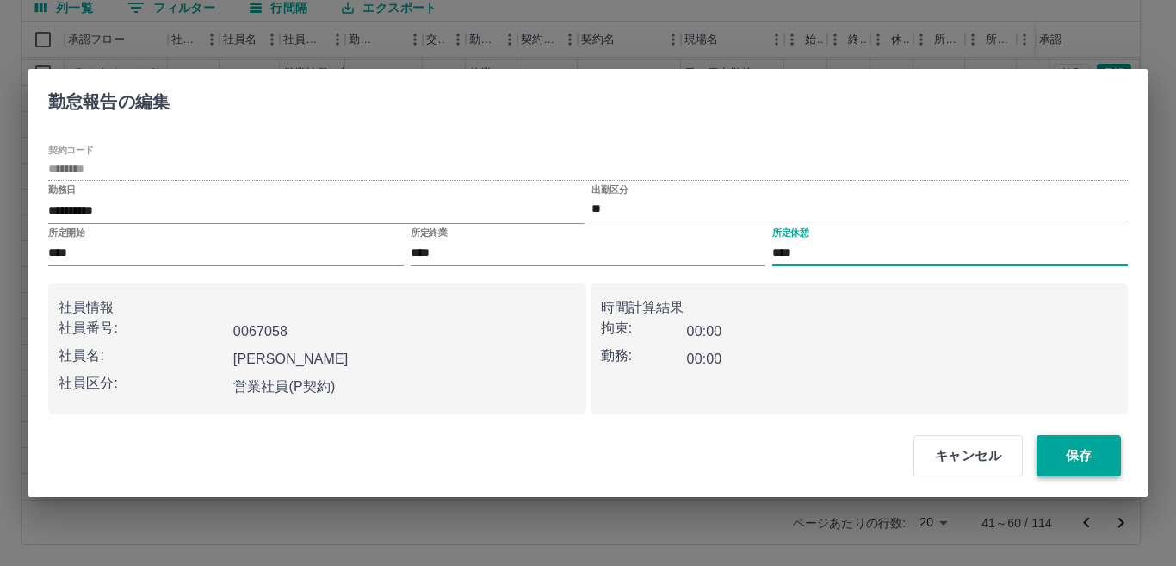
type input "****"
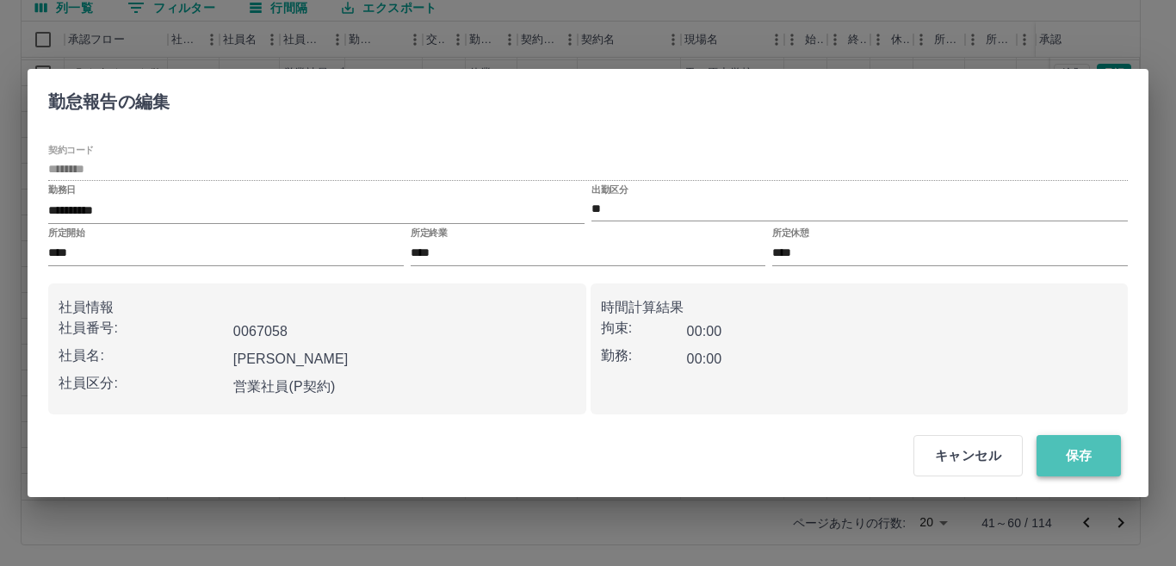
click at [1083, 453] on button "保存" at bounding box center [1079, 455] width 84 height 41
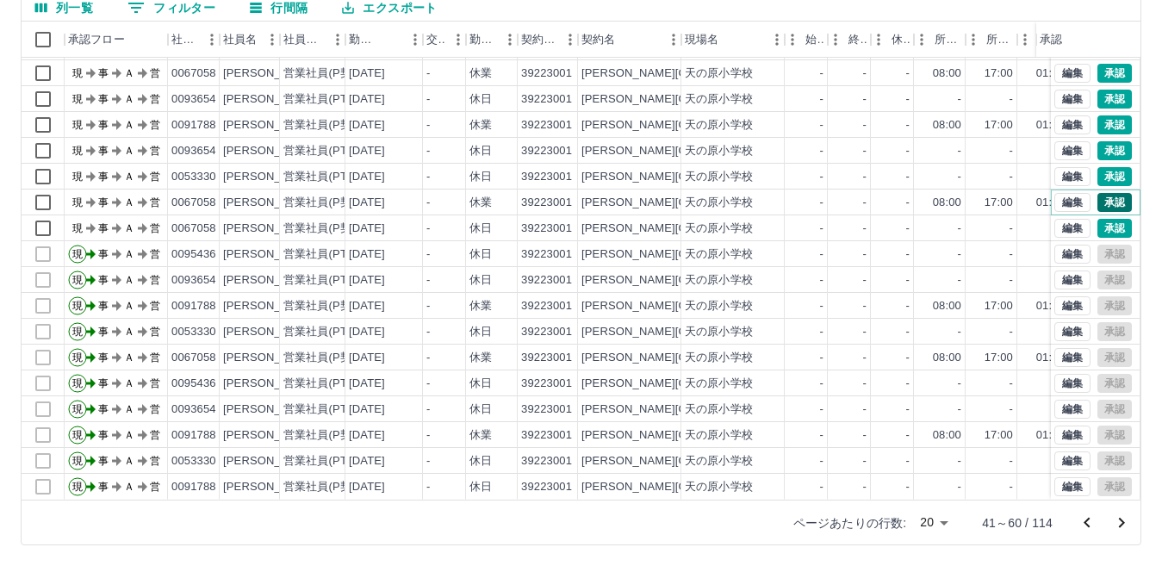
click at [1105, 193] on button "承認" at bounding box center [1114, 202] width 34 height 19
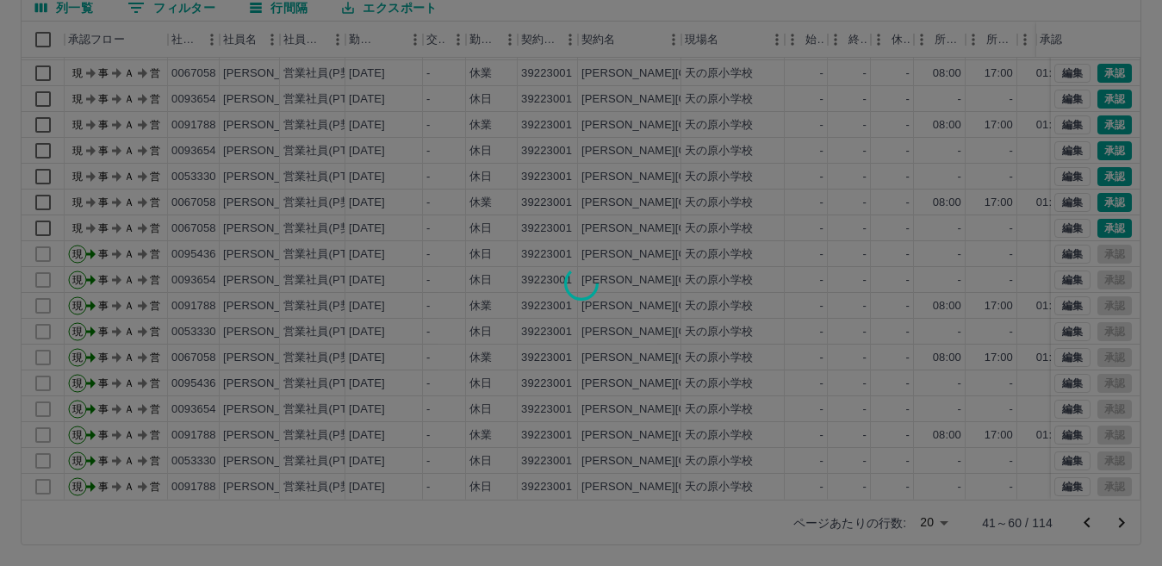
click at [1102, 214] on div at bounding box center [581, 283] width 1162 height 566
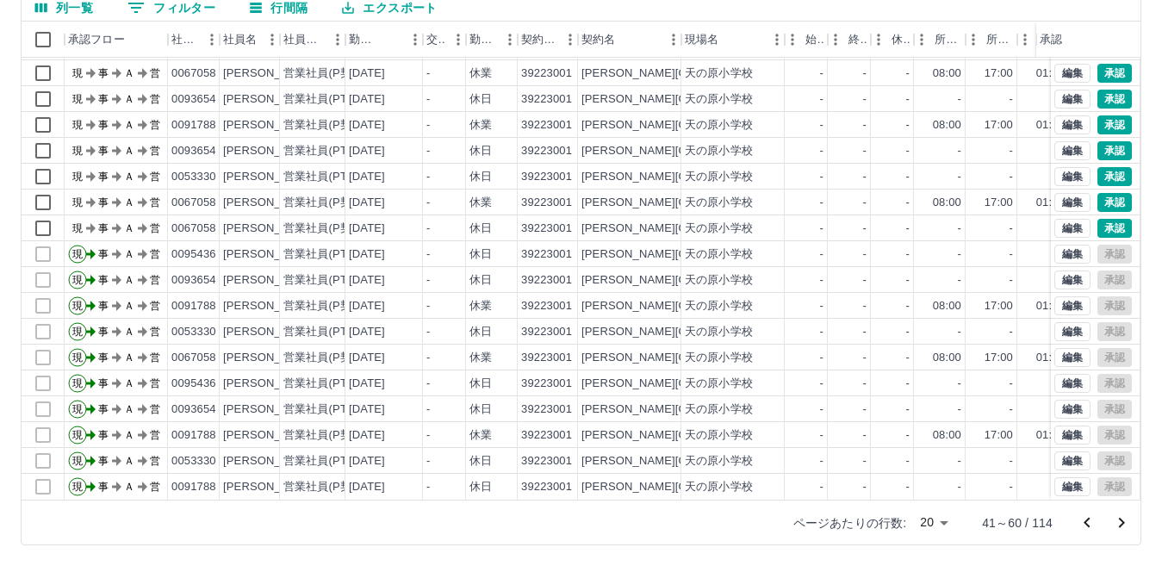
click at [1102, 214] on div "勤務実績承認 前月 2025年08月 次月 今月 月選択 承認モード 削除モード 一括承認 列一覧 フィルター 行間隔 エクスポート 承認フロー 社員番号 社…" at bounding box center [581, 223] width 1162 height 686
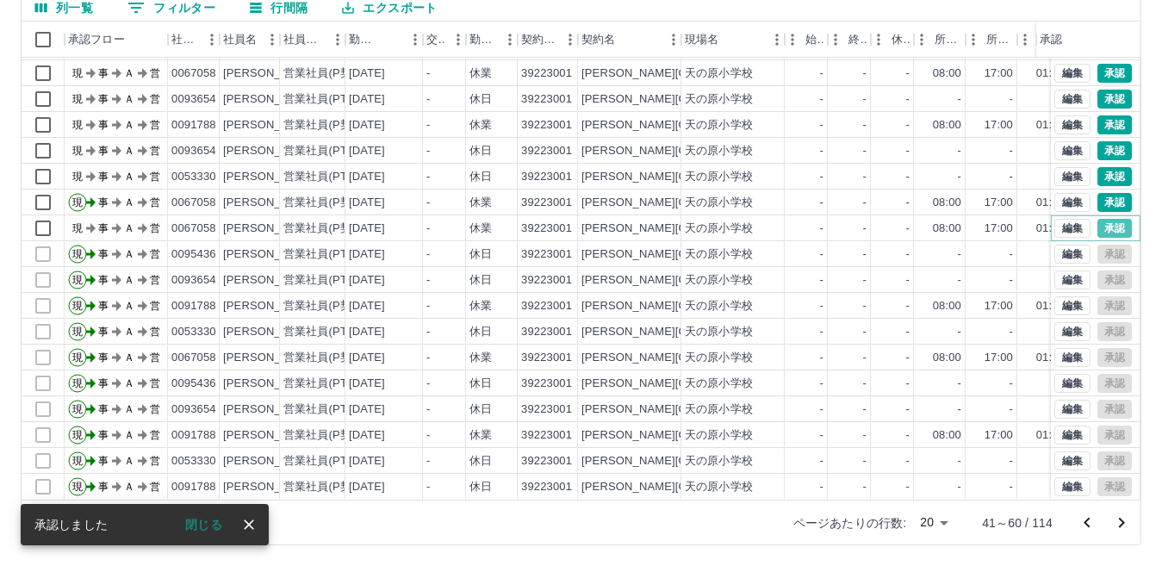
click at [1102, 219] on button "承認" at bounding box center [1114, 228] width 34 height 19
